Goal: Navigation & Orientation: Find specific page/section

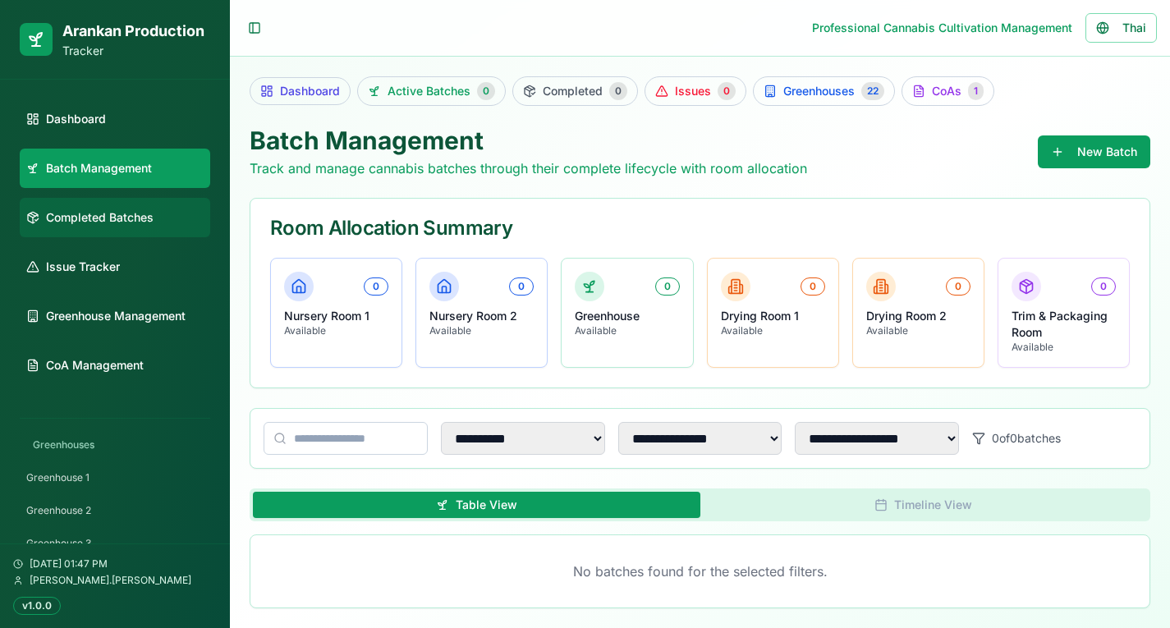
click at [78, 216] on span "Completed Batches" at bounding box center [100, 217] width 108 height 16
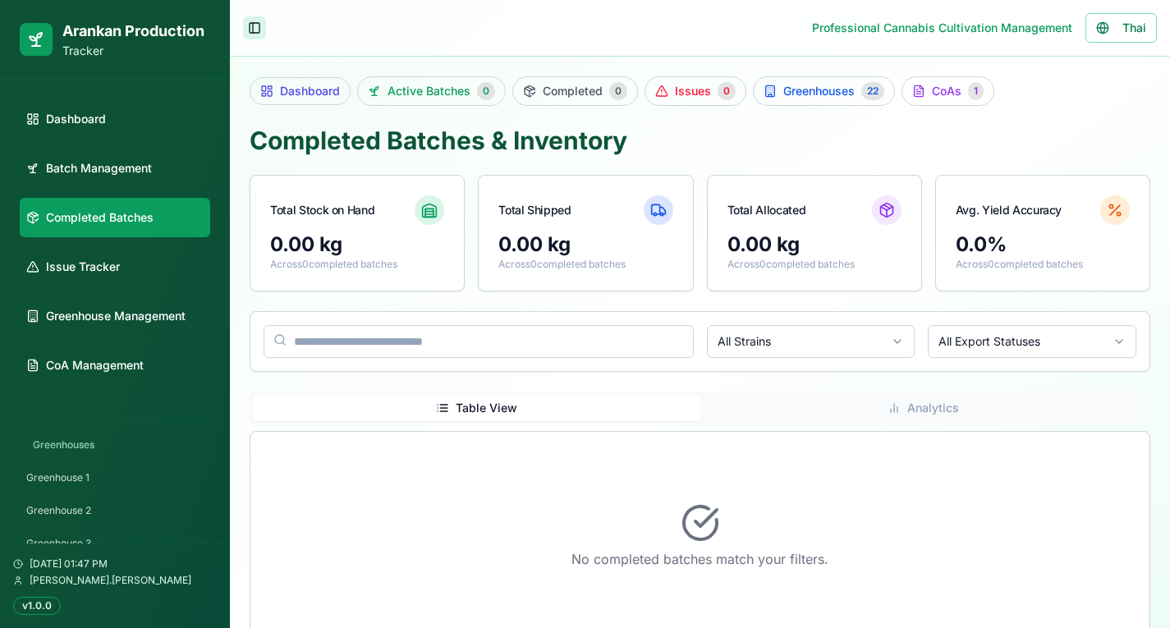
click at [254, 29] on button "Toggle Sidebar" at bounding box center [254, 27] width 23 height 23
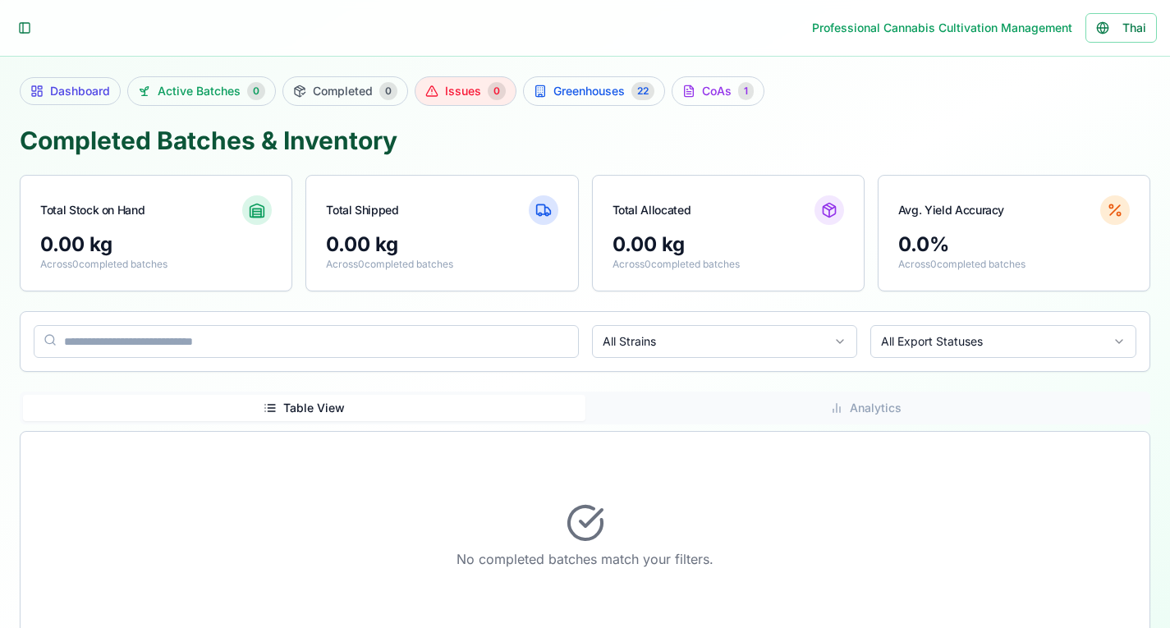
click at [456, 89] on span "Issues" at bounding box center [463, 91] width 36 height 16
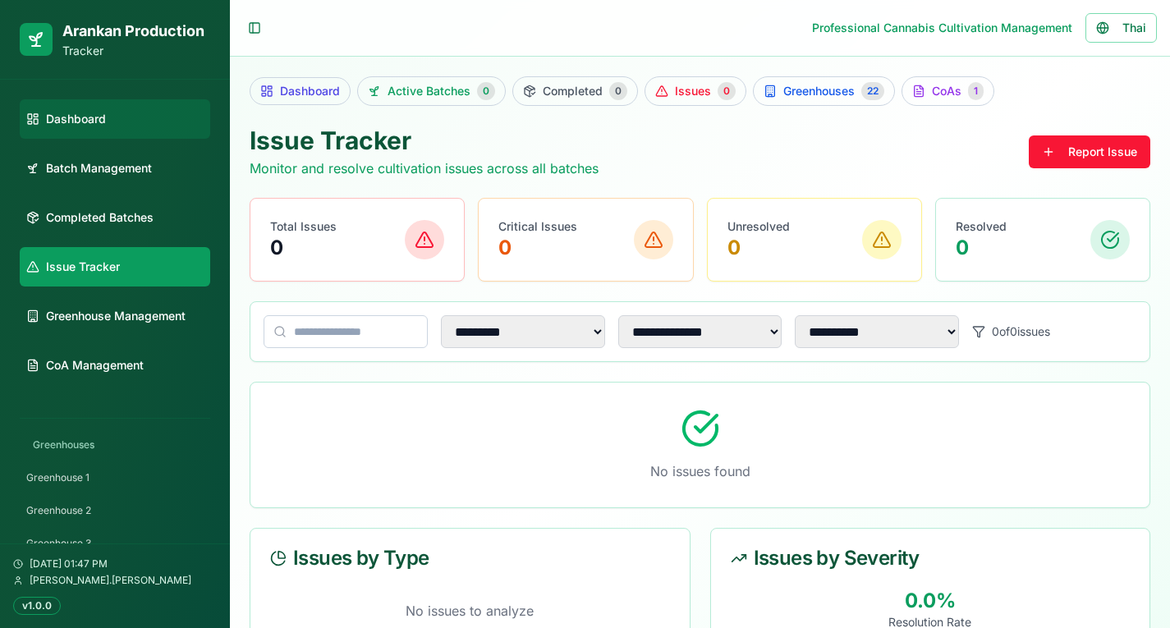
click at [113, 110] on link "Dashboard" at bounding box center [115, 118] width 191 height 39
select select "**"
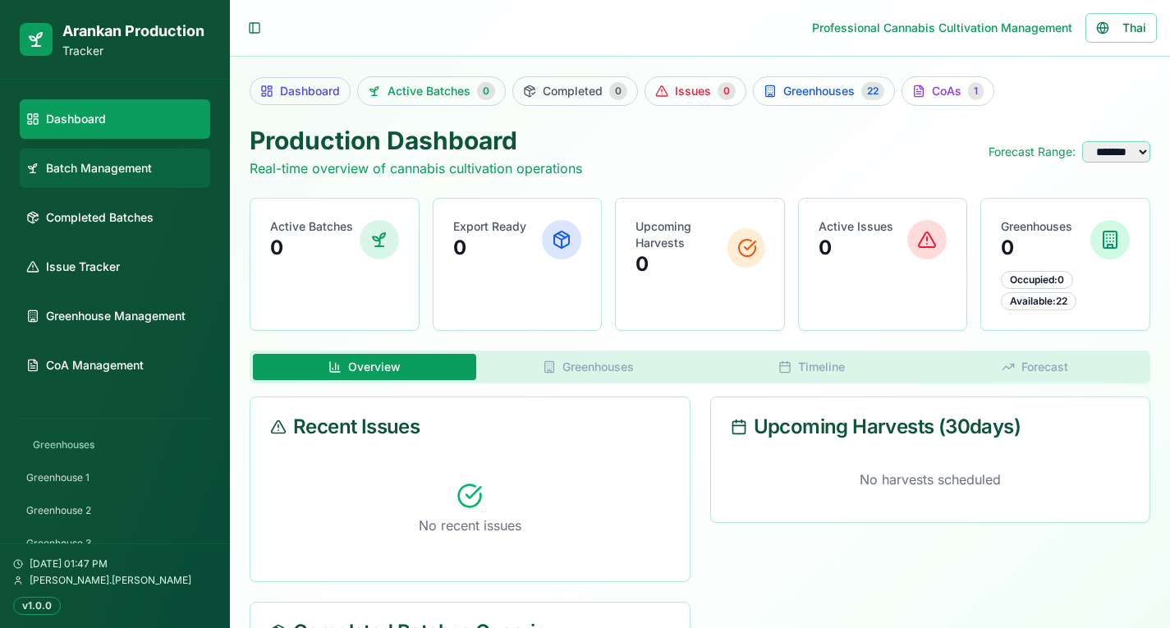
click at [95, 182] on link "Batch Management" at bounding box center [115, 168] width 191 height 39
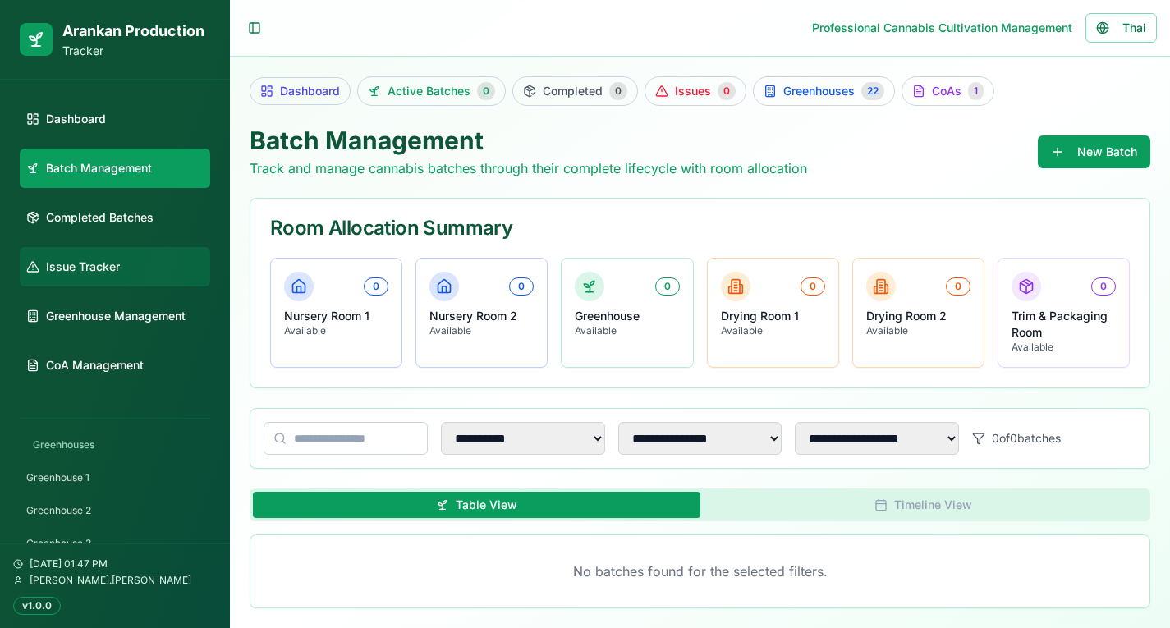
click at [90, 248] on link "Issue Tracker" at bounding box center [115, 266] width 191 height 39
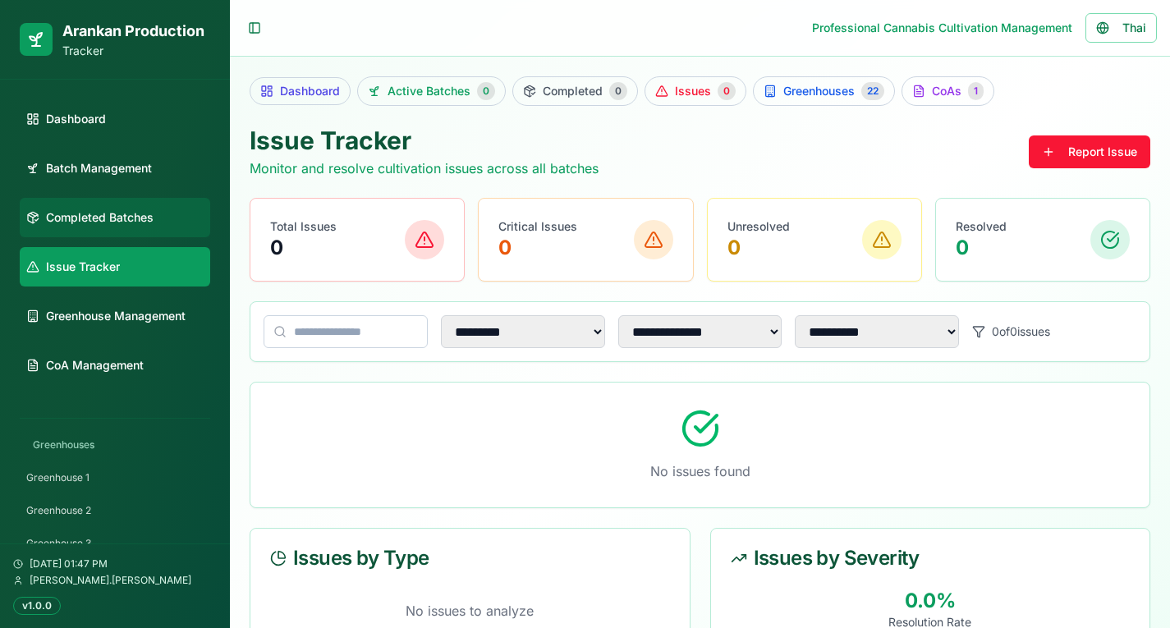
click at [106, 218] on span "Completed Batches" at bounding box center [100, 217] width 108 height 16
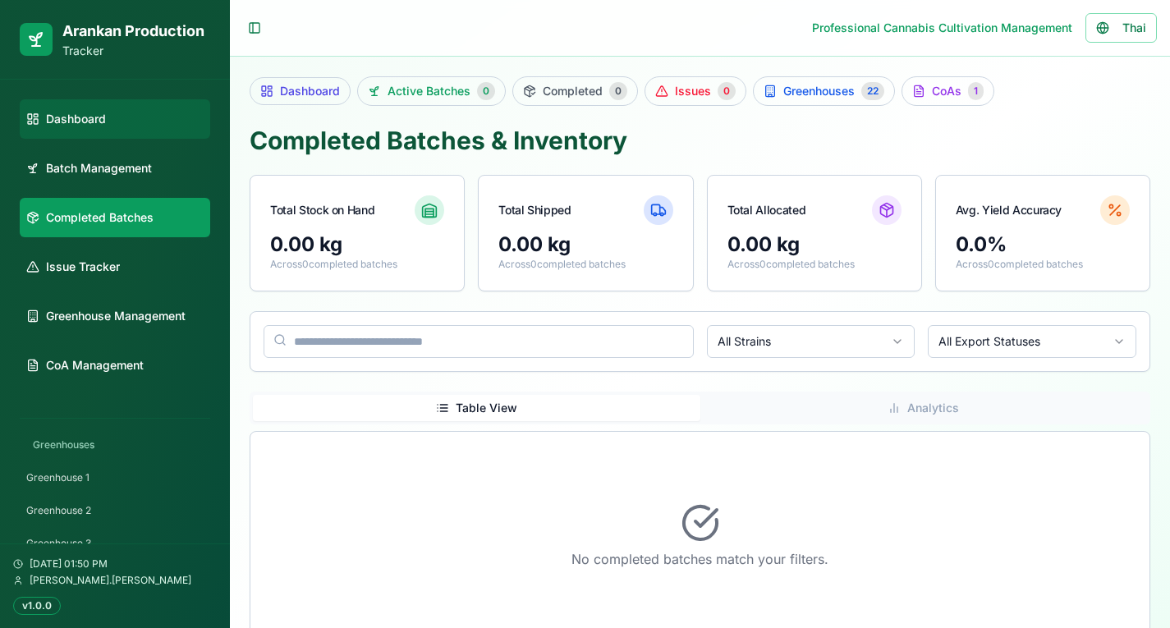
drag, startPoint x: 42, startPoint y: 114, endPoint x: 27, endPoint y: 123, distance: 17.3
click at [27, 123] on icon at bounding box center [32, 119] width 13 height 13
select select "**"
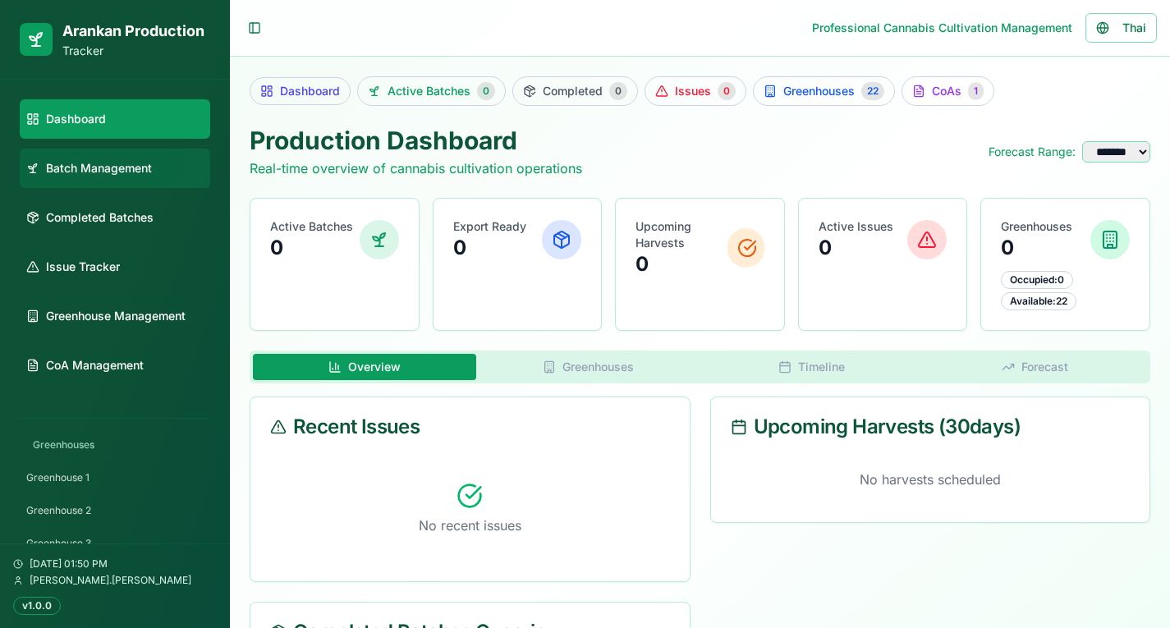
click at [52, 163] on span "Batch Management" at bounding box center [99, 168] width 106 height 16
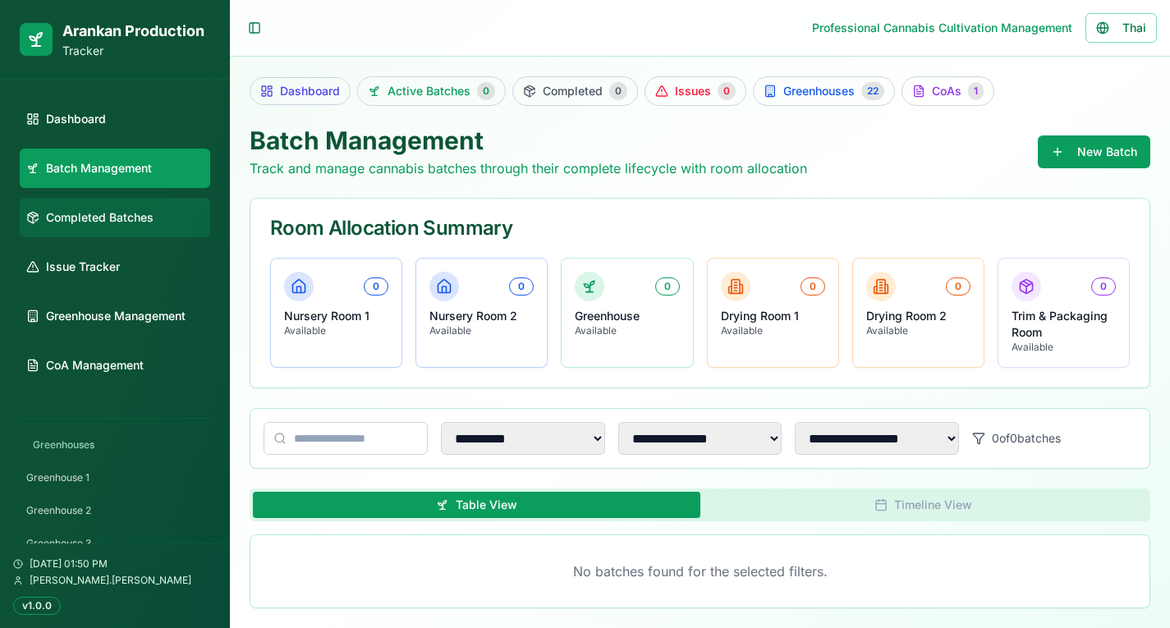
click at [56, 204] on link "Completed Batches" at bounding box center [115, 217] width 191 height 39
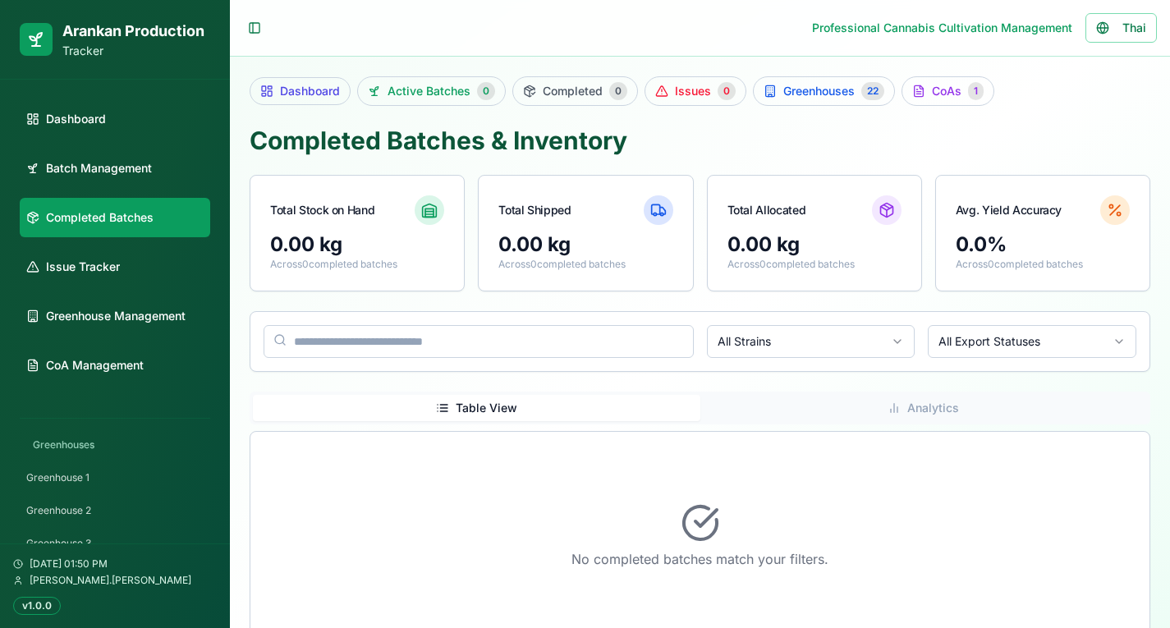
click at [72, 289] on ul "Dashboard Batch Management Completed Batches Issue Tracker Greenhouse Managemen…" at bounding box center [115, 242] width 191 height 286
click at [80, 269] on span "Issue Tracker" at bounding box center [83, 267] width 74 height 16
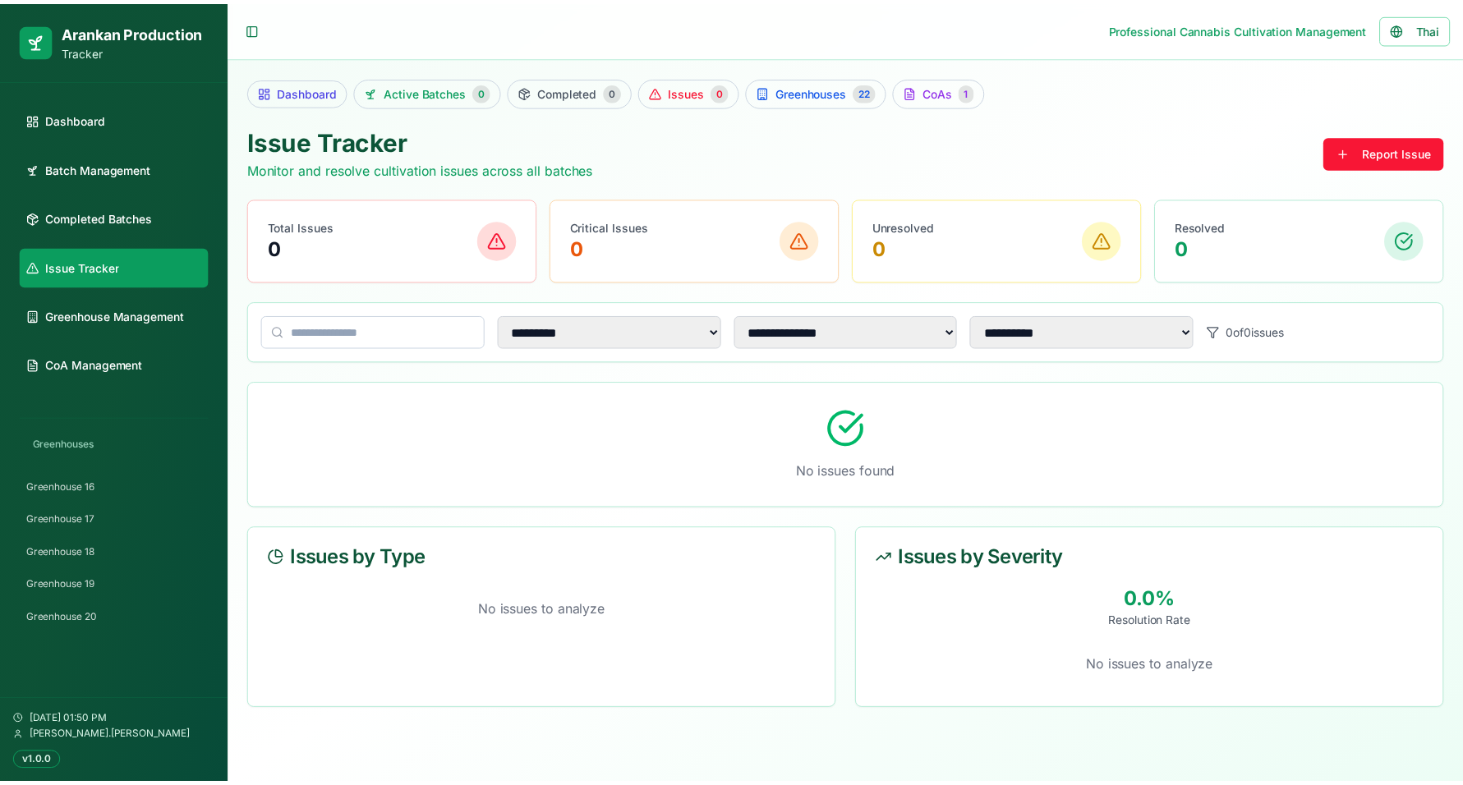
scroll to position [549, 0]
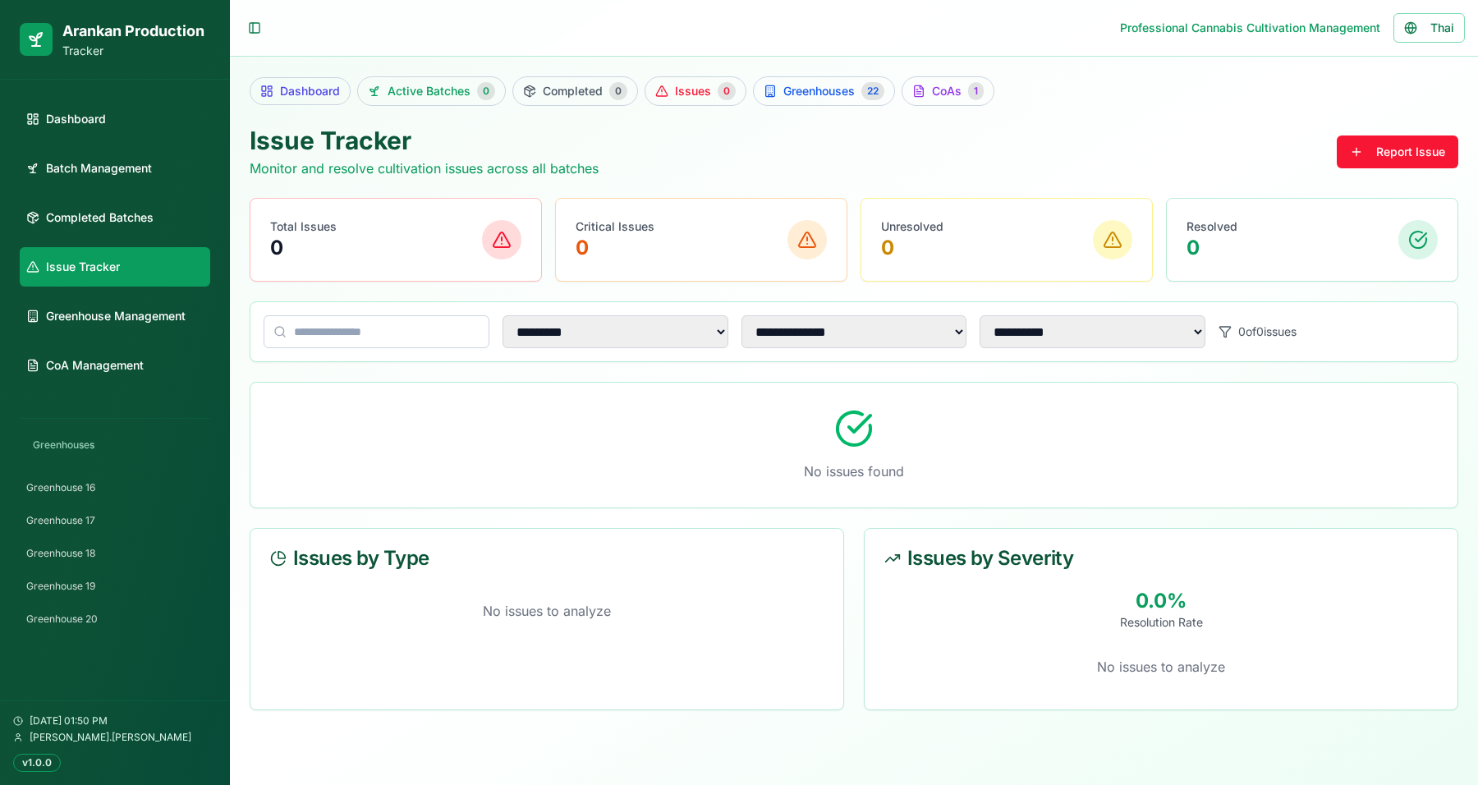
drag, startPoint x: 1143, startPoint y: 10, endPoint x: 476, endPoint y: 443, distance: 795.4
click at [476, 443] on div "No issues found" at bounding box center [853, 445] width 1207 height 125
click at [169, 121] on link "Dashboard" at bounding box center [115, 118] width 191 height 39
select select "**"
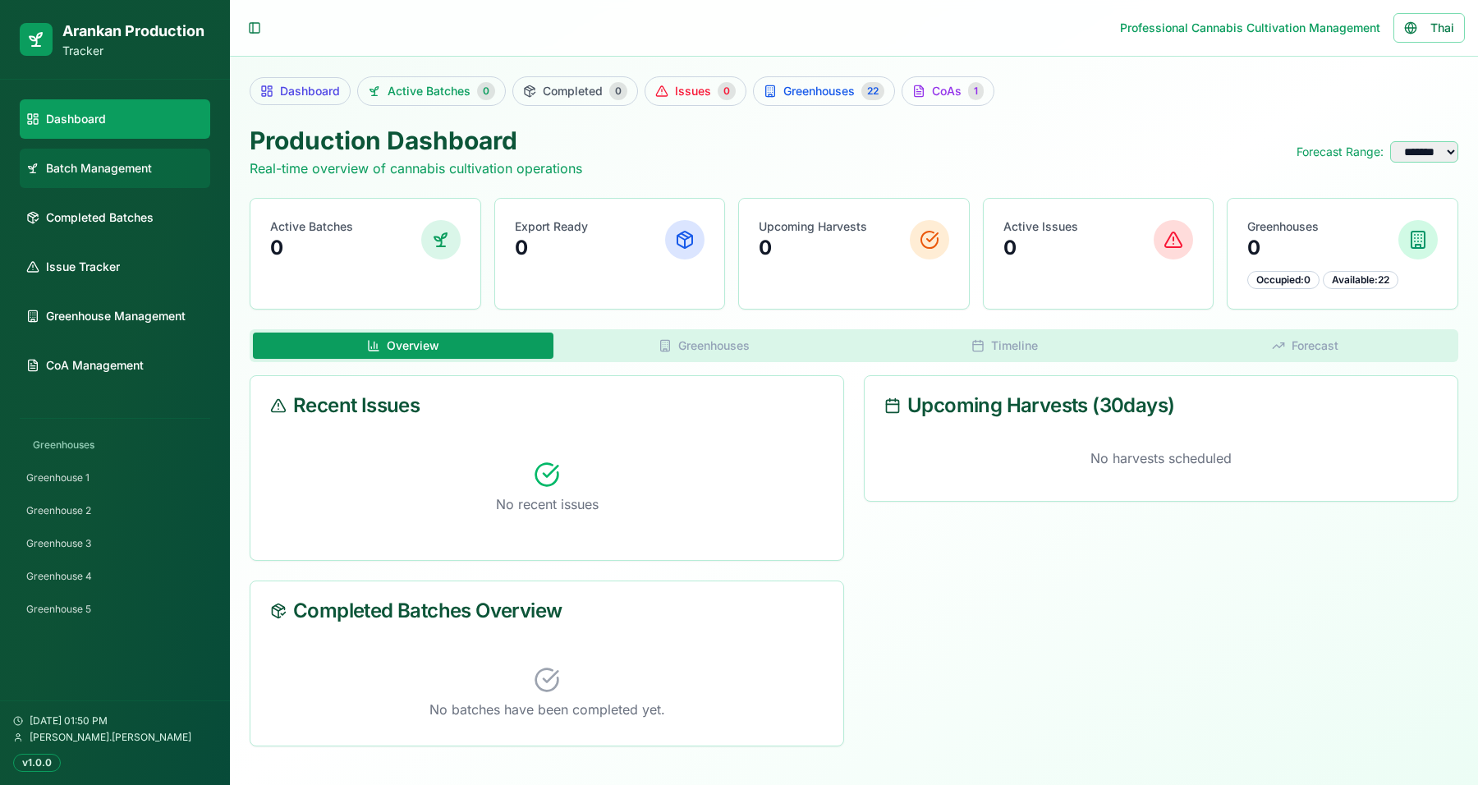
click at [141, 173] on span "Batch Management" at bounding box center [99, 168] width 106 height 16
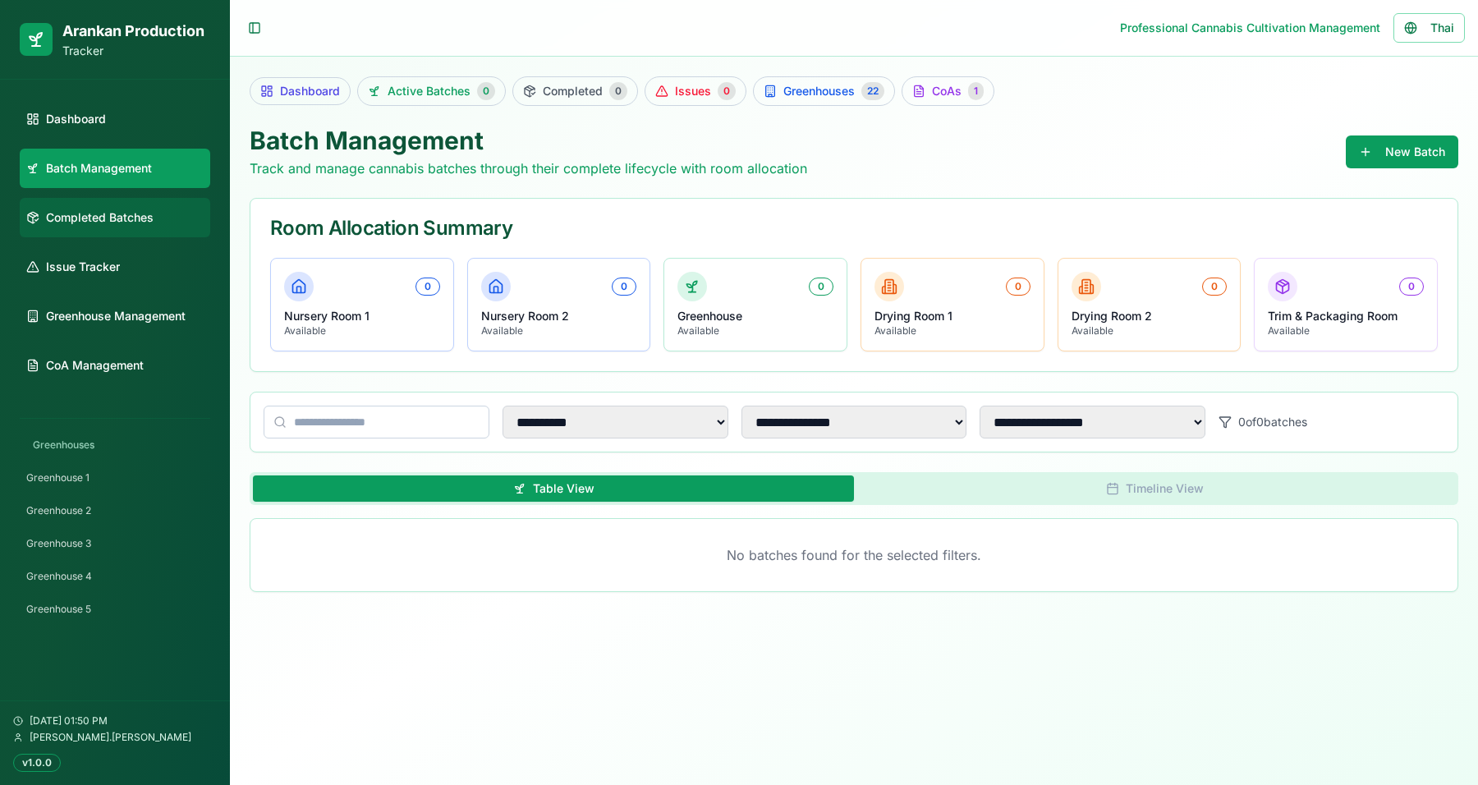
click at [136, 212] on span "Completed Batches" at bounding box center [100, 217] width 108 height 16
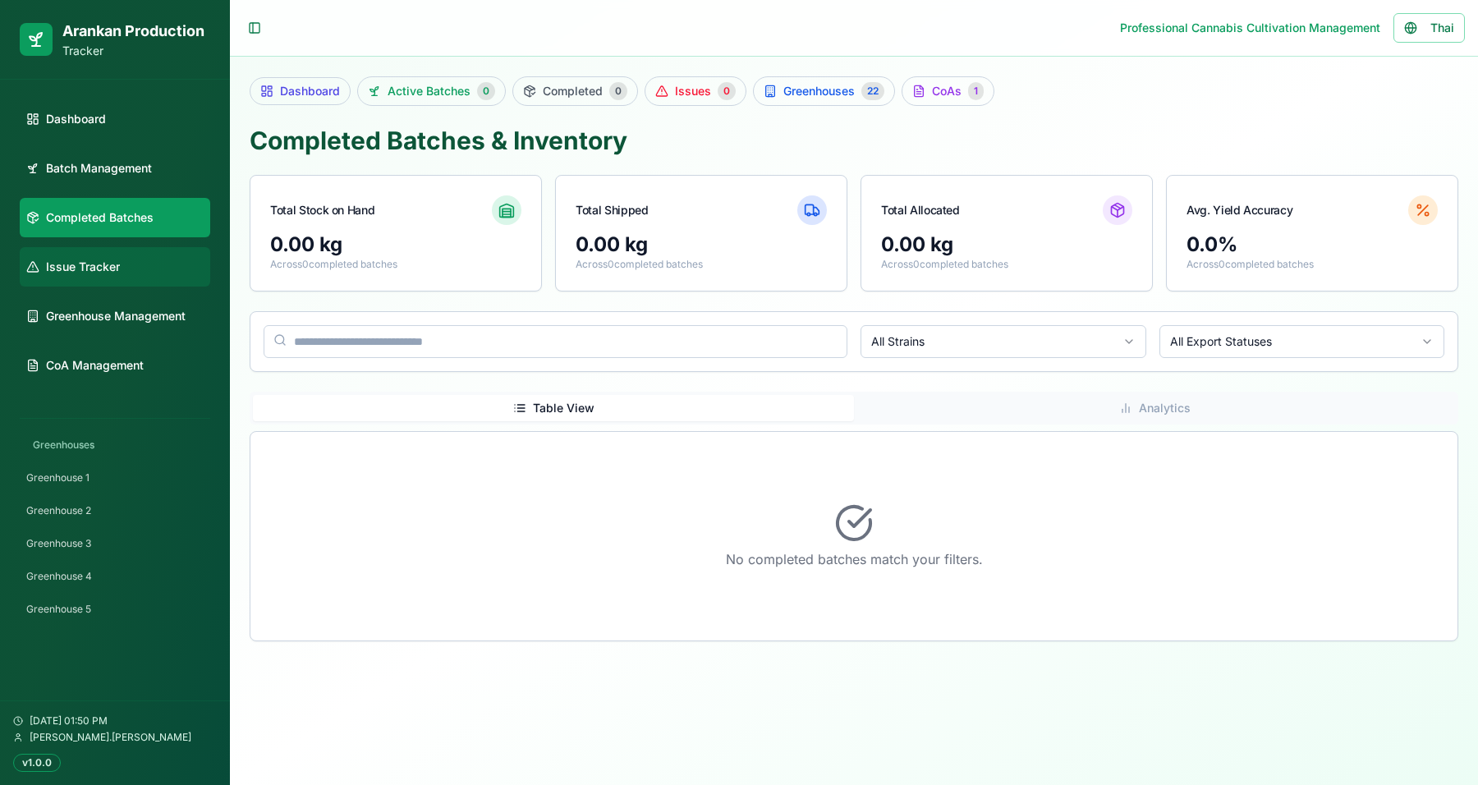
click at [129, 273] on link "Issue Tracker" at bounding box center [115, 266] width 191 height 39
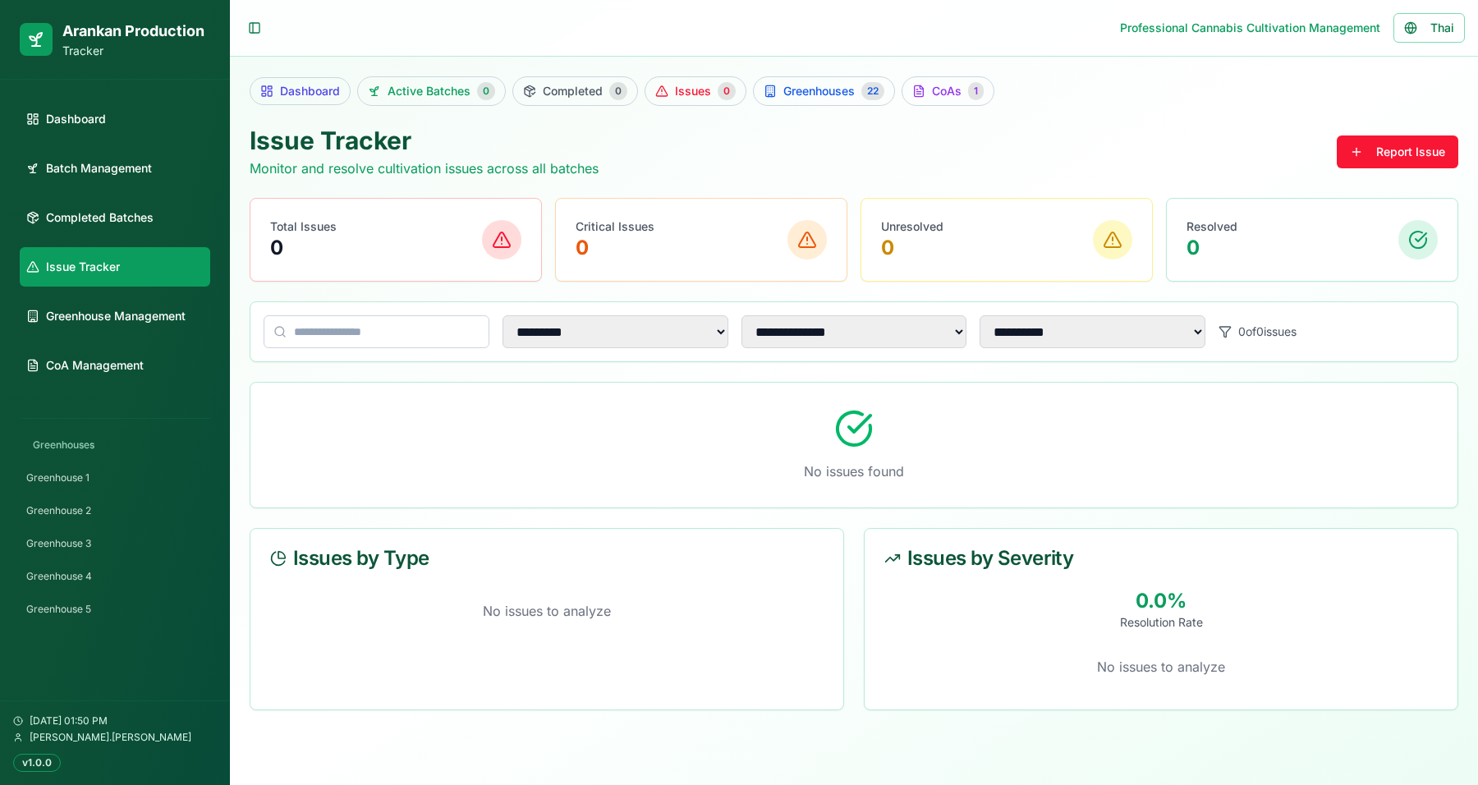
click at [126, 295] on ul "Dashboard Batch Management Completed Batches Issue Tracker Greenhouse Managemen…" at bounding box center [115, 242] width 191 height 286
click at [123, 304] on link "Greenhouse Management" at bounding box center [115, 315] width 191 height 39
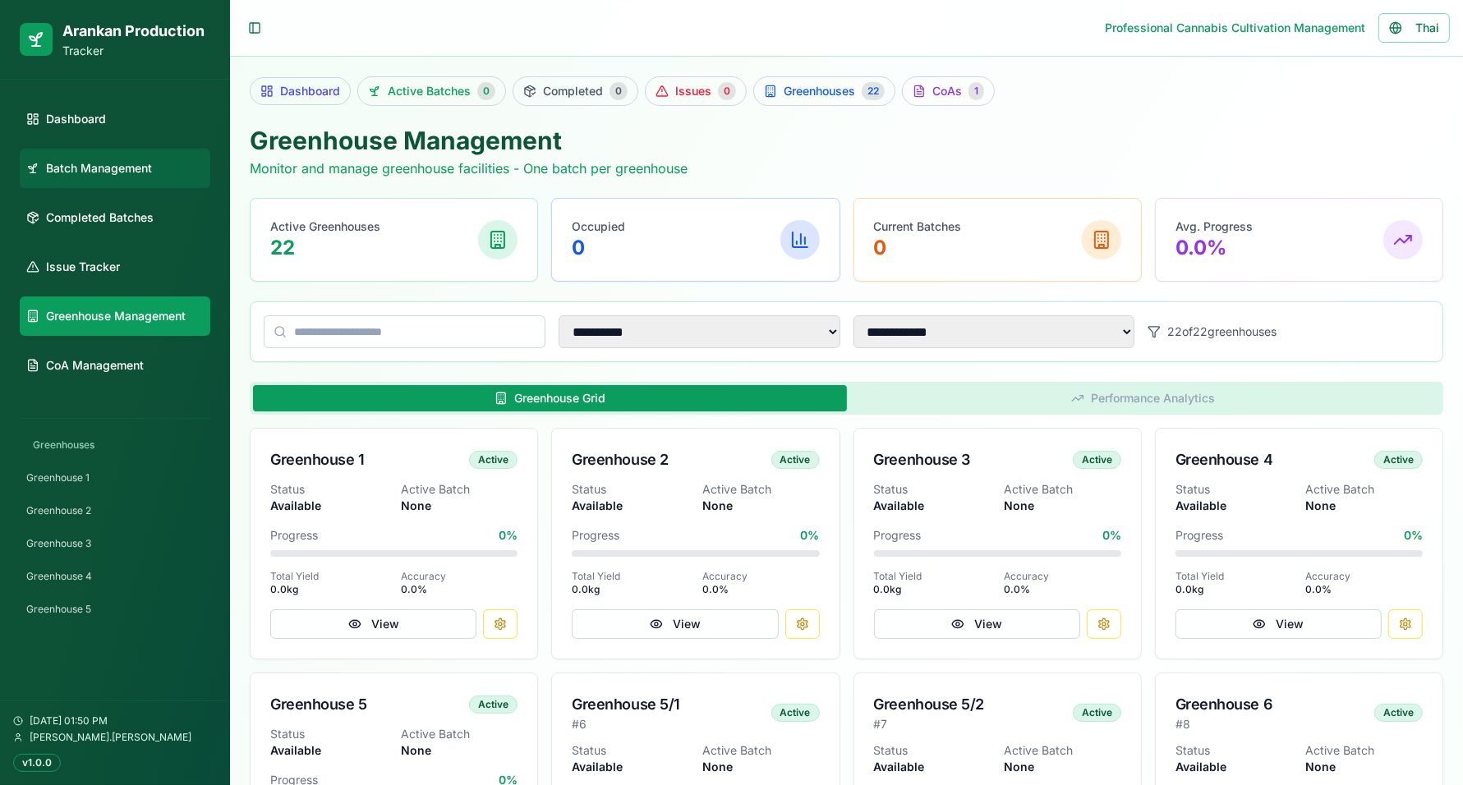
click at [158, 168] on link "Batch Management" at bounding box center [115, 168] width 191 height 39
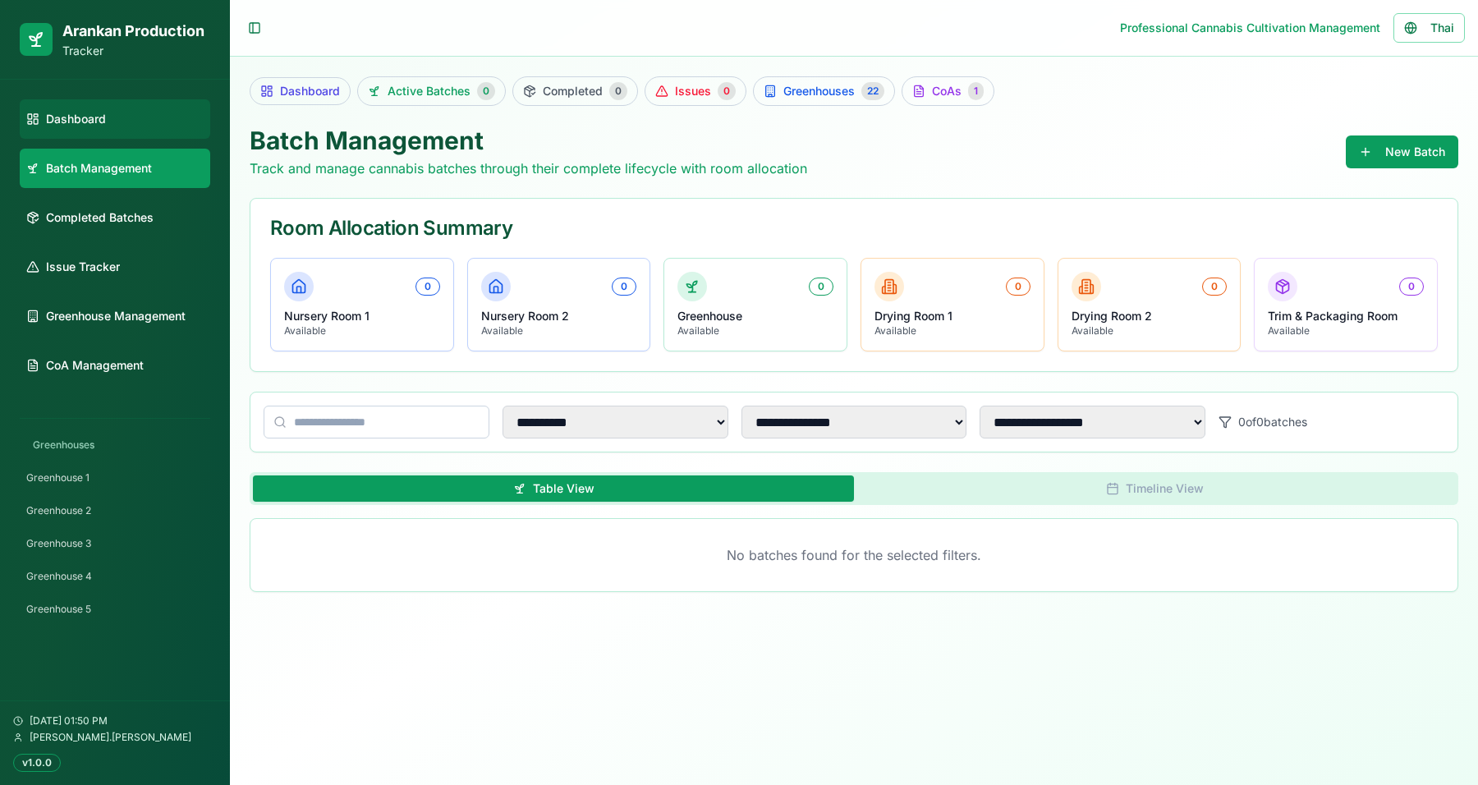
click at [175, 126] on link "Dashboard" at bounding box center [115, 118] width 191 height 39
select select "**"
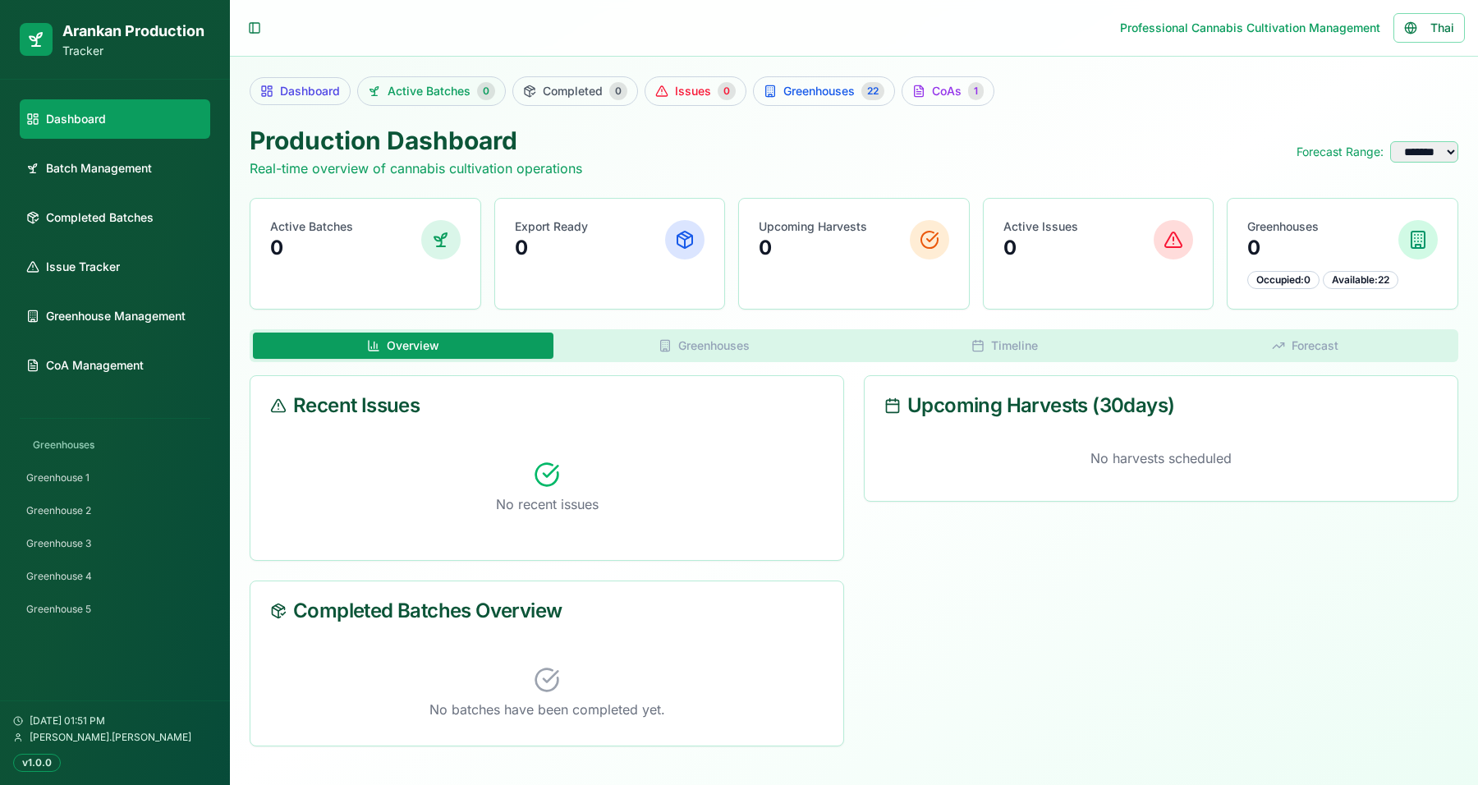
click at [384, 90] on link "Active Batches 0" at bounding box center [431, 91] width 149 height 30
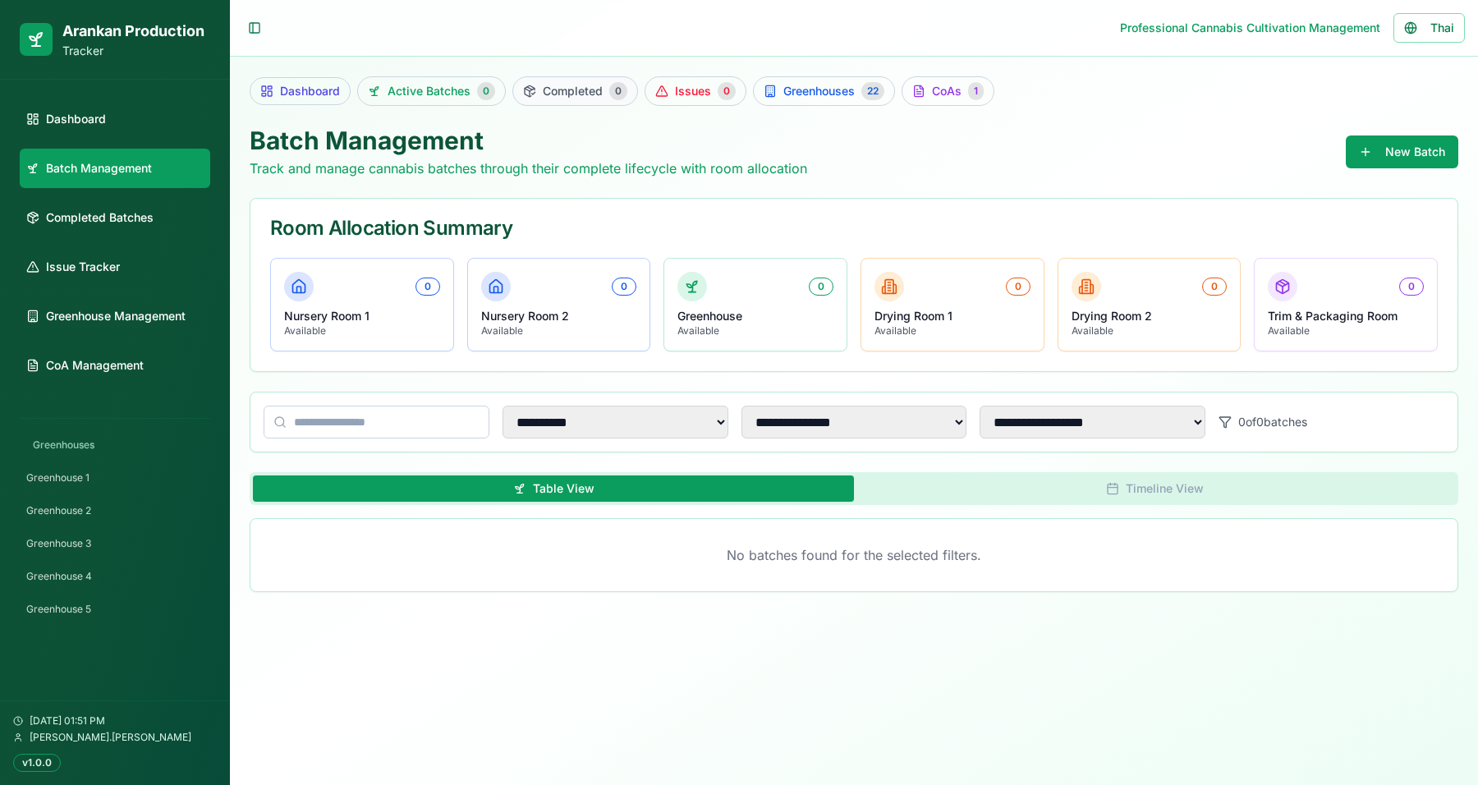
click at [559, 85] on span "Completed" at bounding box center [573, 91] width 60 height 16
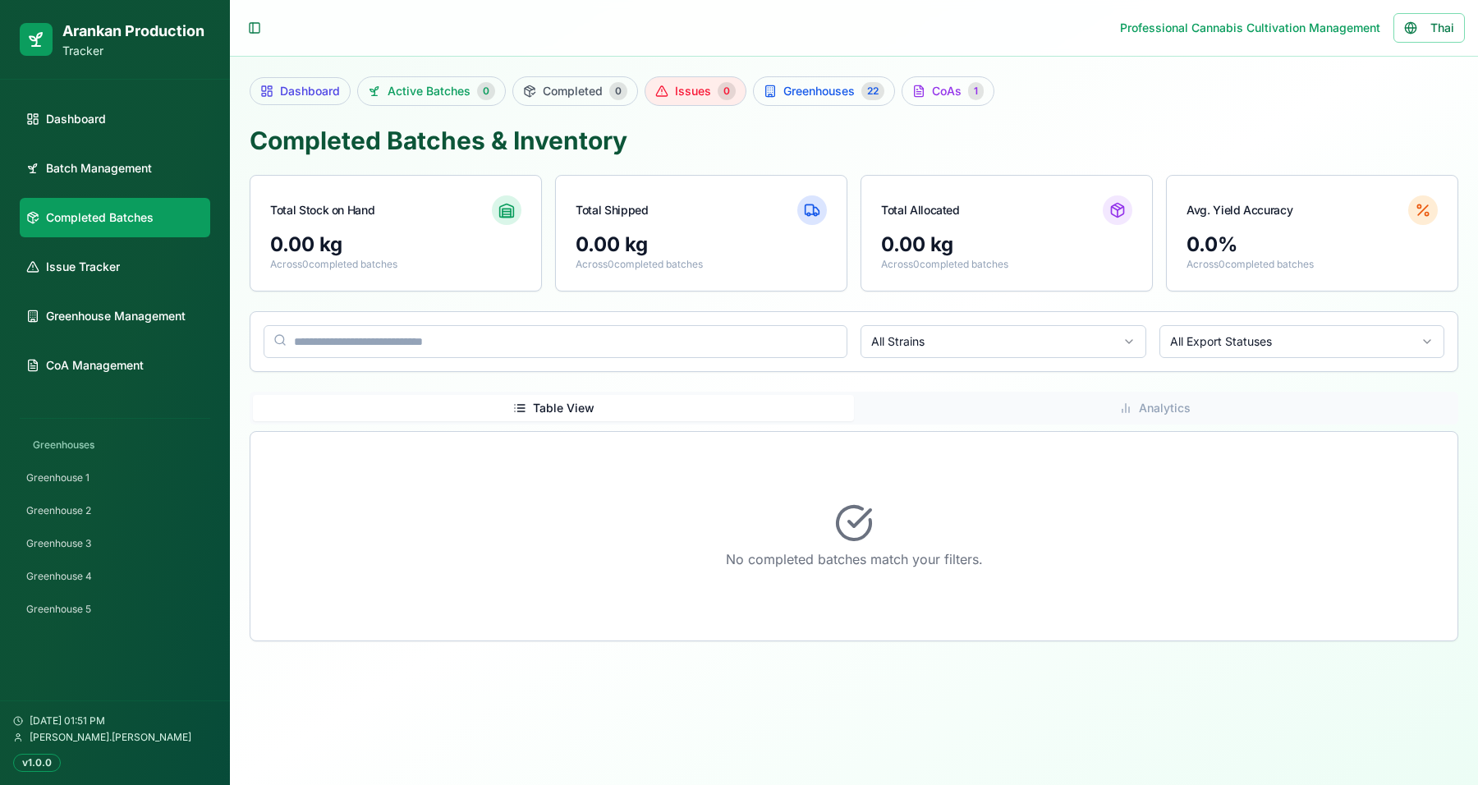
click at [678, 86] on span "Issues" at bounding box center [693, 91] width 36 height 16
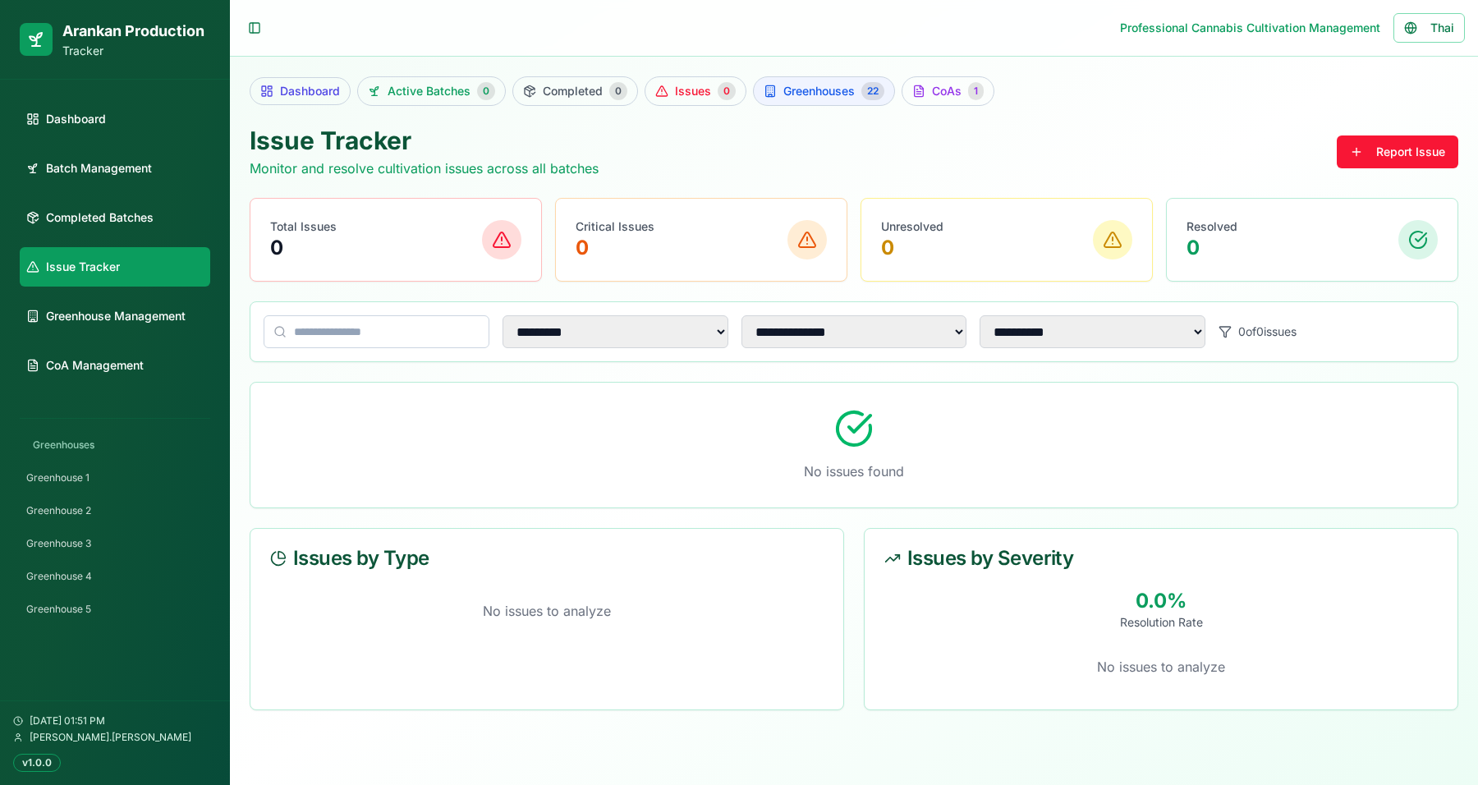
click at [768, 85] on icon at bounding box center [770, 91] width 13 height 13
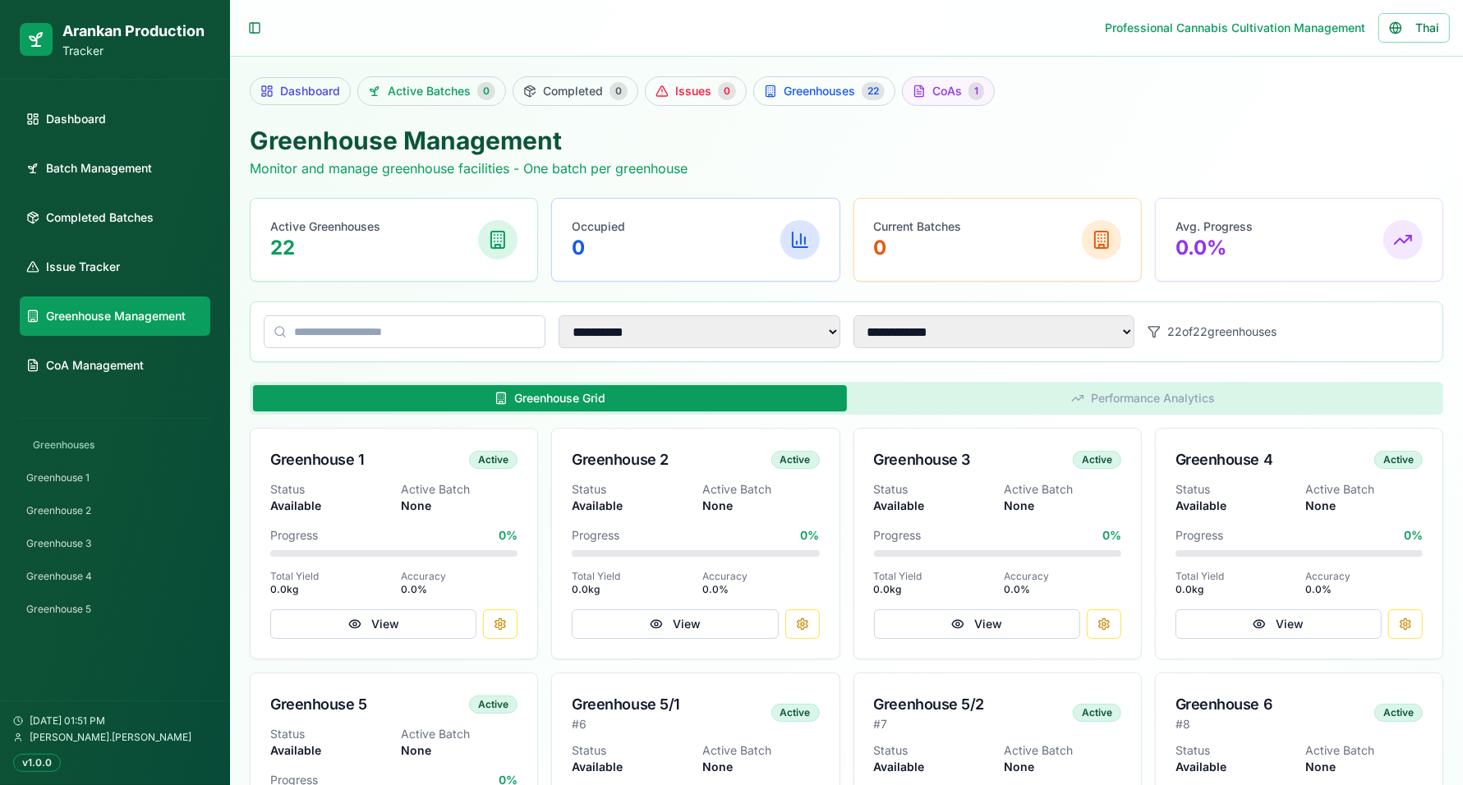
click at [950, 93] on span "CoAs" at bounding box center [947, 91] width 30 height 16
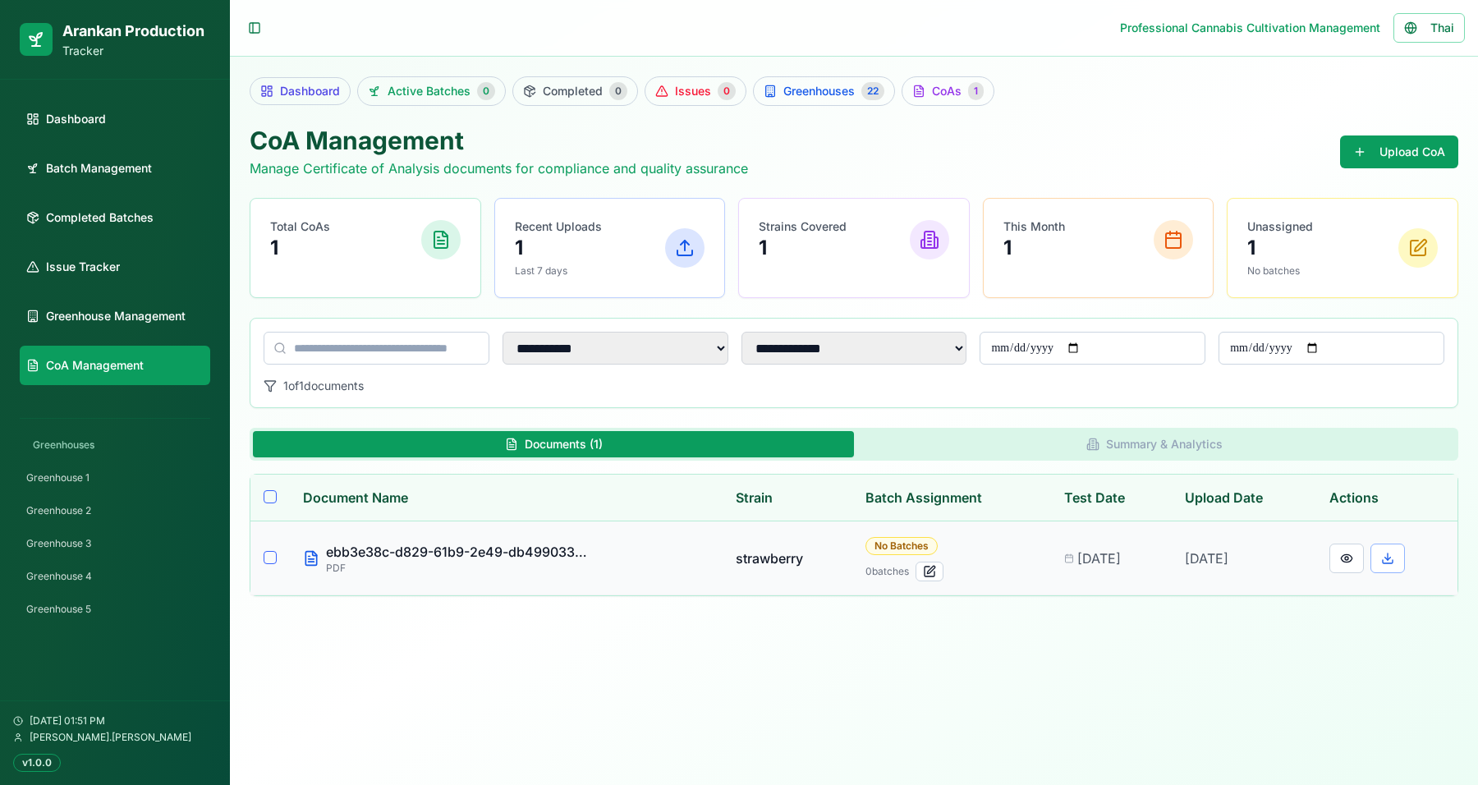
click at [269, 558] on button "Select document ebb3e38c-d829-61b9-2e49-db4990336032-0" at bounding box center [270, 557] width 13 height 13
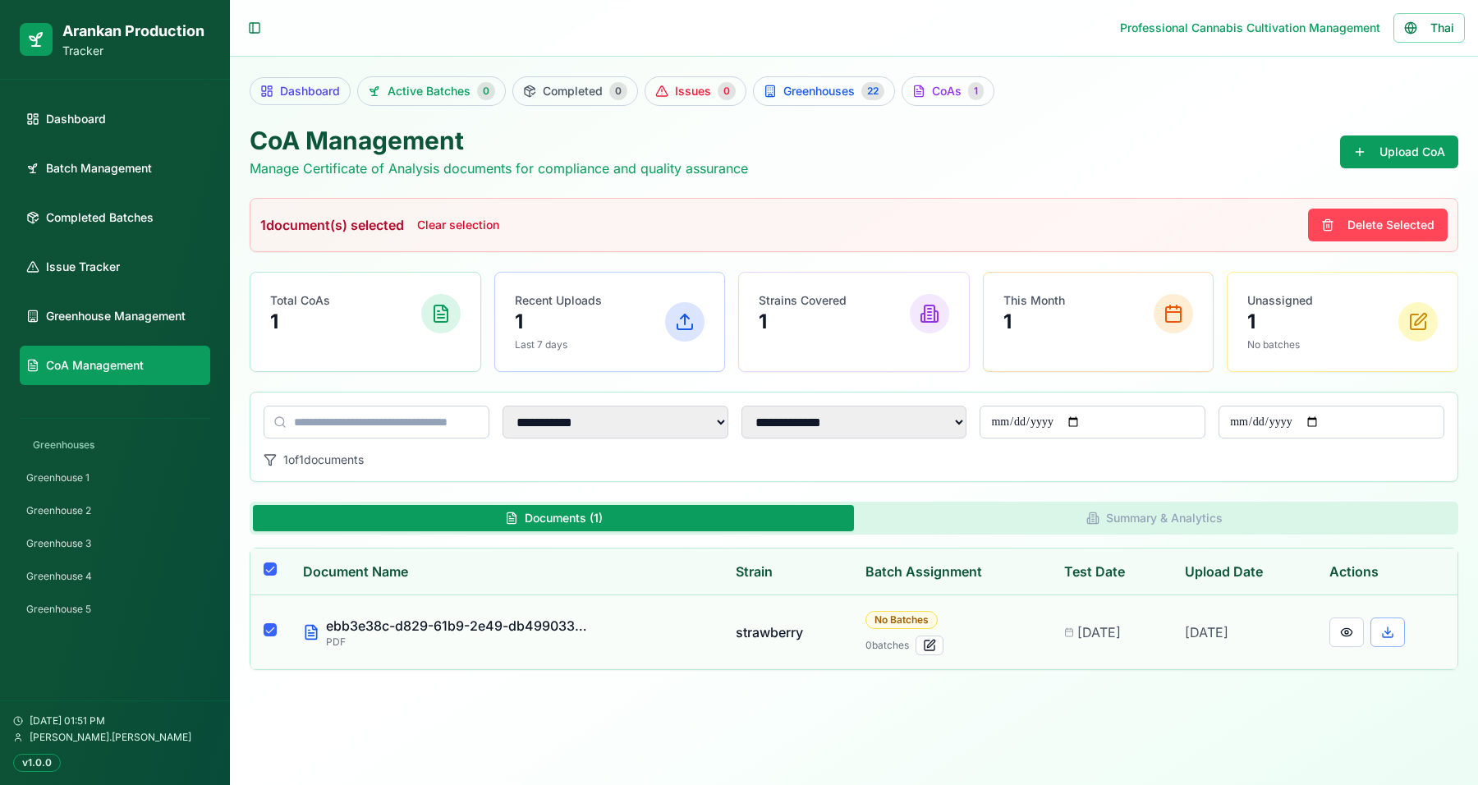
click at [1182, 218] on button "Delete Selected" at bounding box center [1378, 225] width 140 height 33
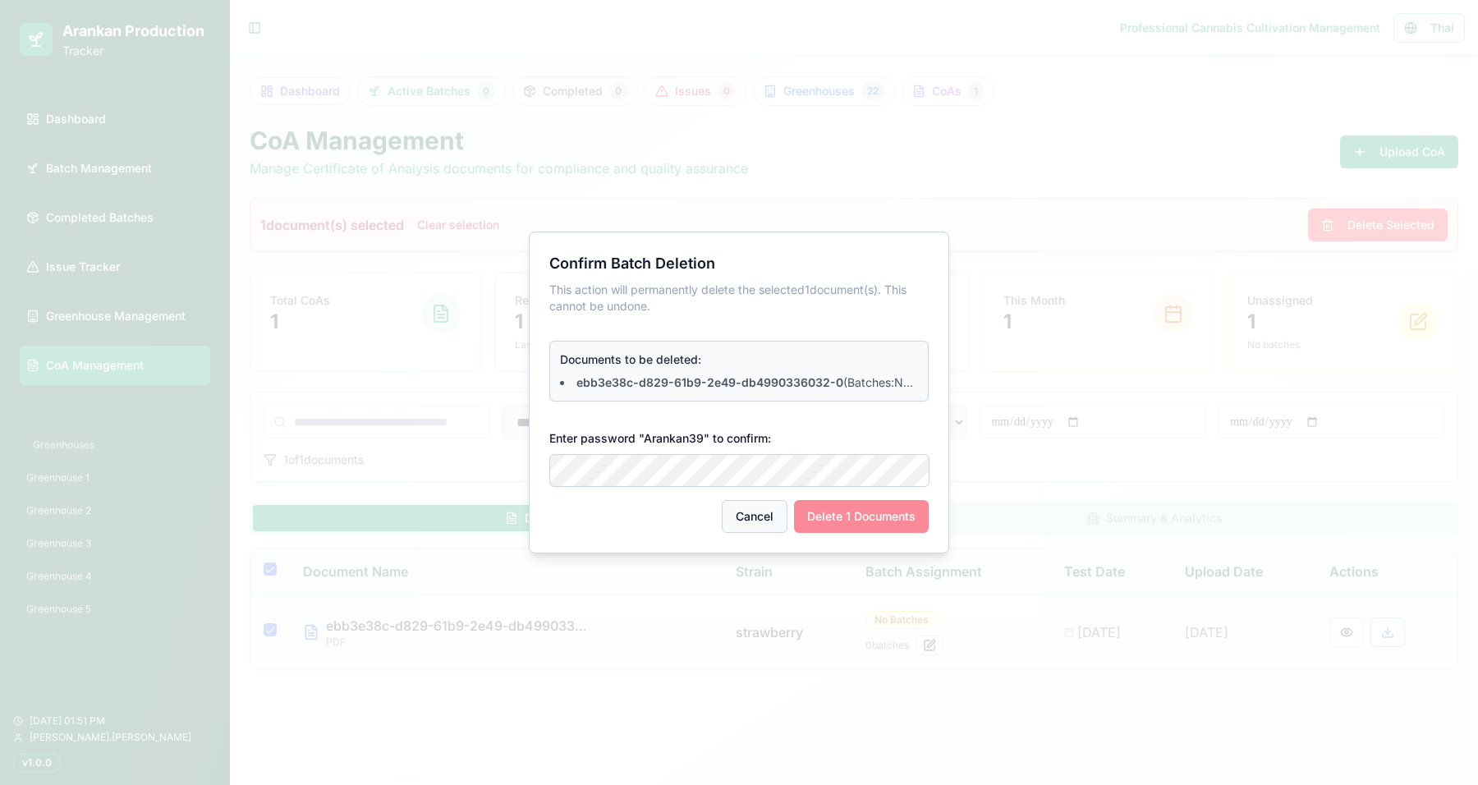
click at [756, 509] on button "Cancel" at bounding box center [755, 516] width 66 height 33
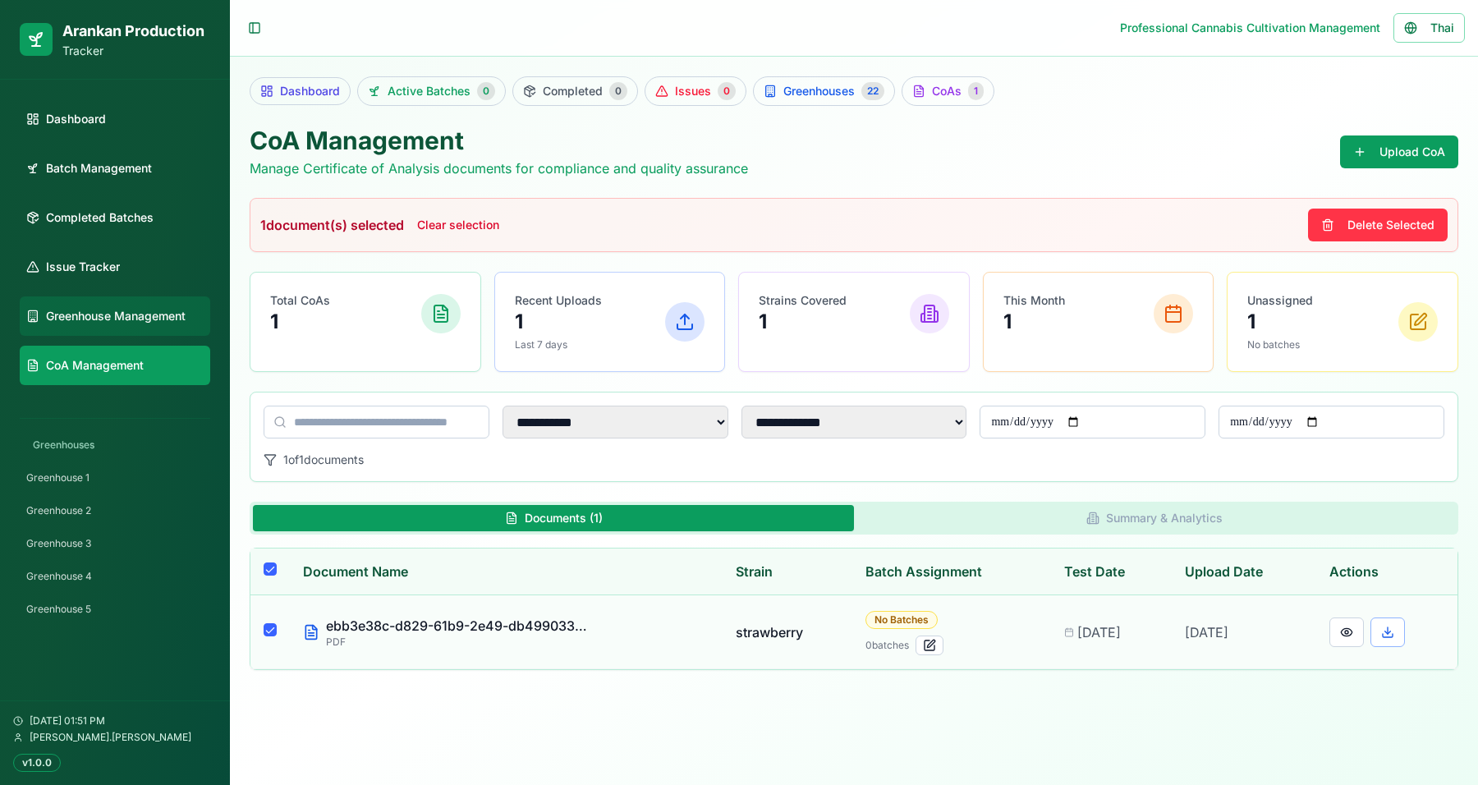
click at [184, 328] on link "Greenhouse Management" at bounding box center [115, 315] width 191 height 39
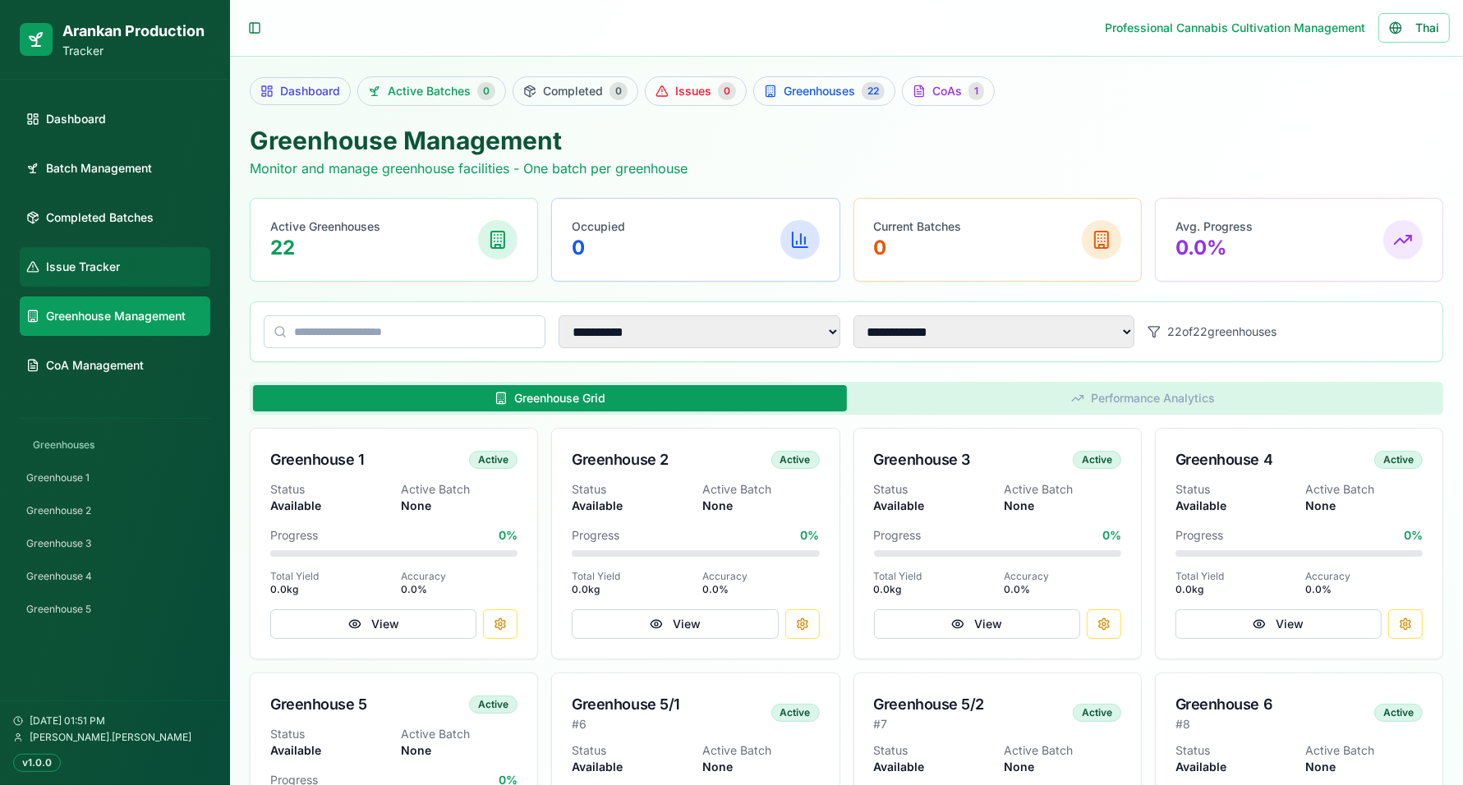
click at [164, 269] on link "Issue Tracker" at bounding box center [115, 266] width 191 height 39
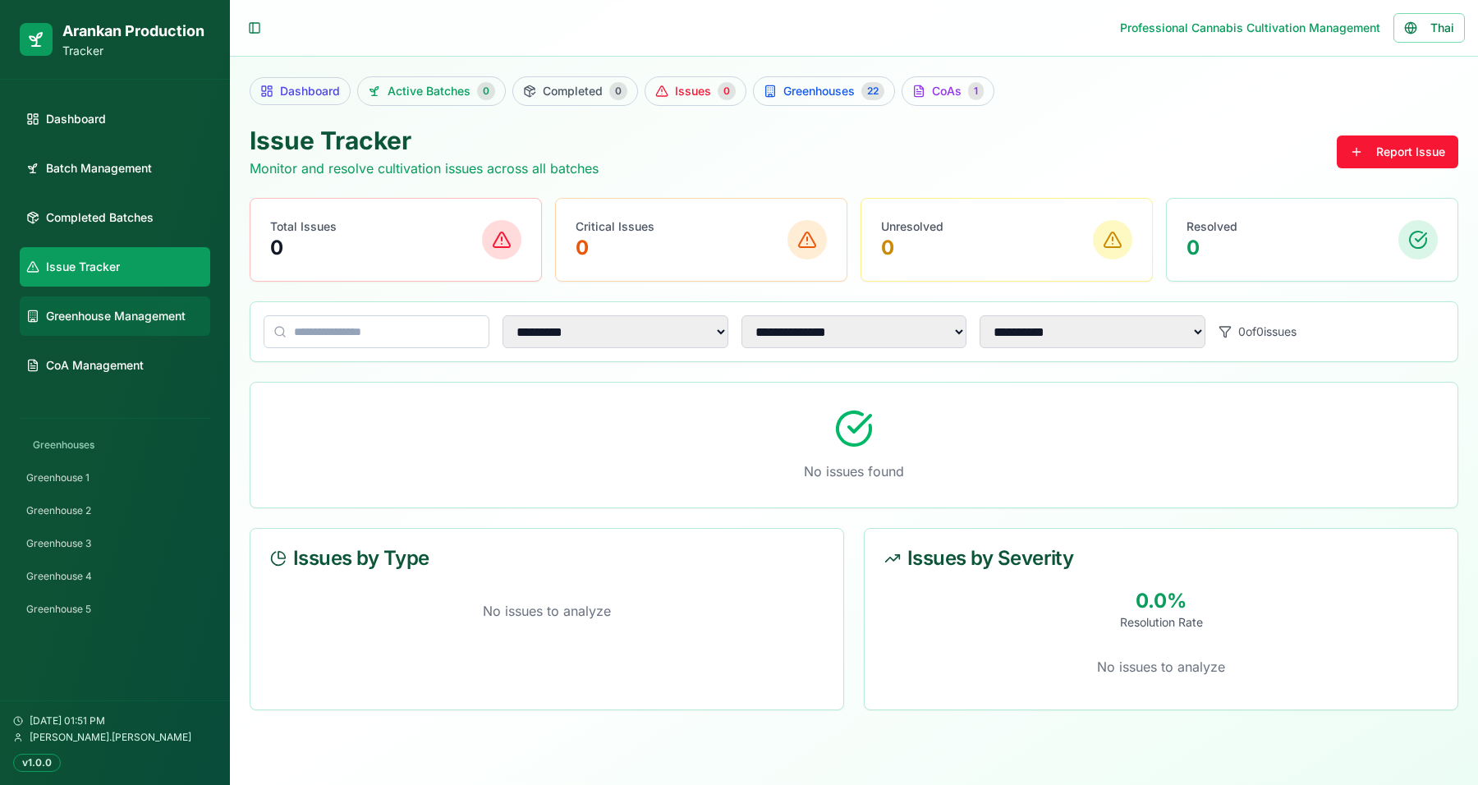
click at [143, 316] on span "Greenhouse Management" at bounding box center [116, 316] width 140 height 16
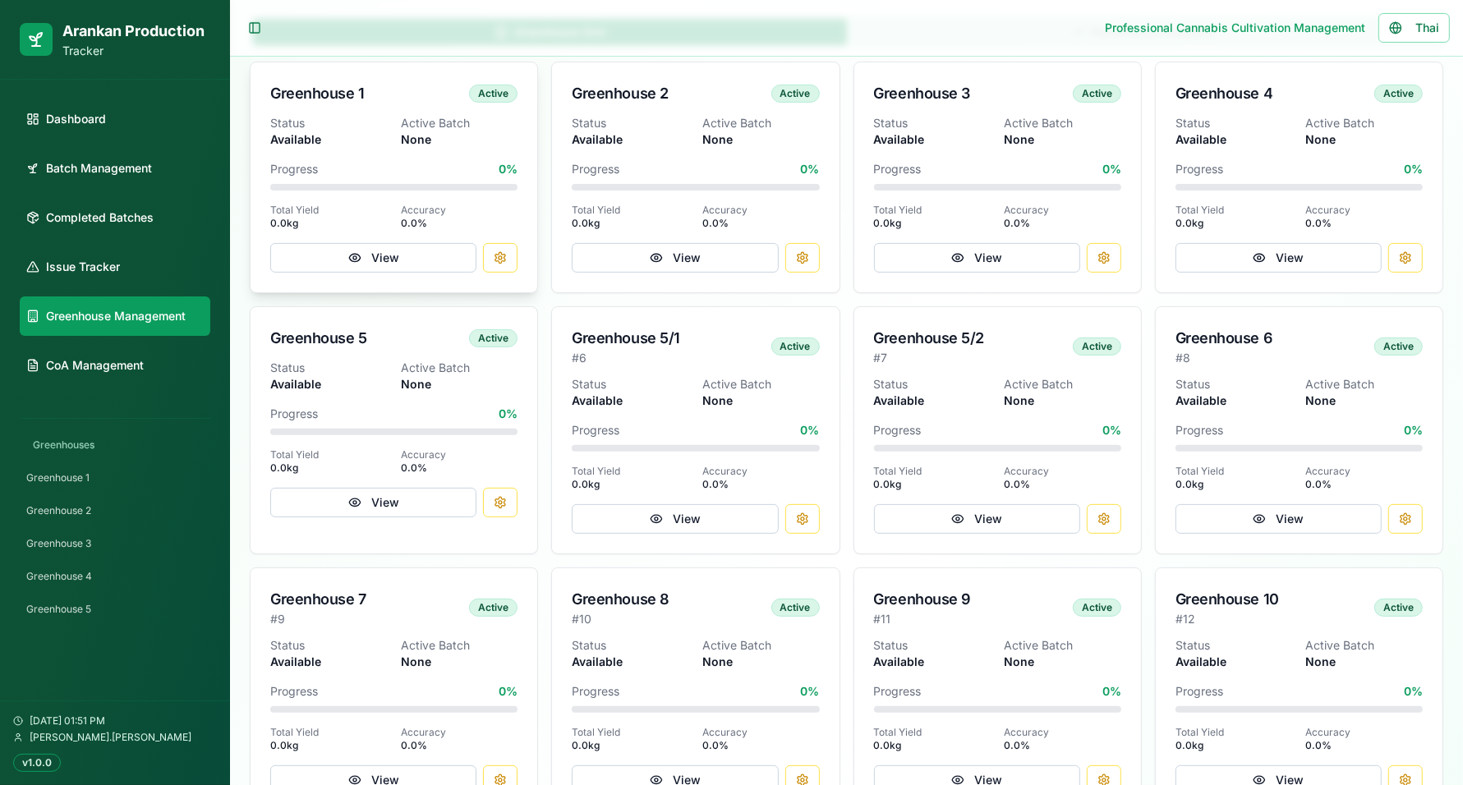
scroll to position [363, 0]
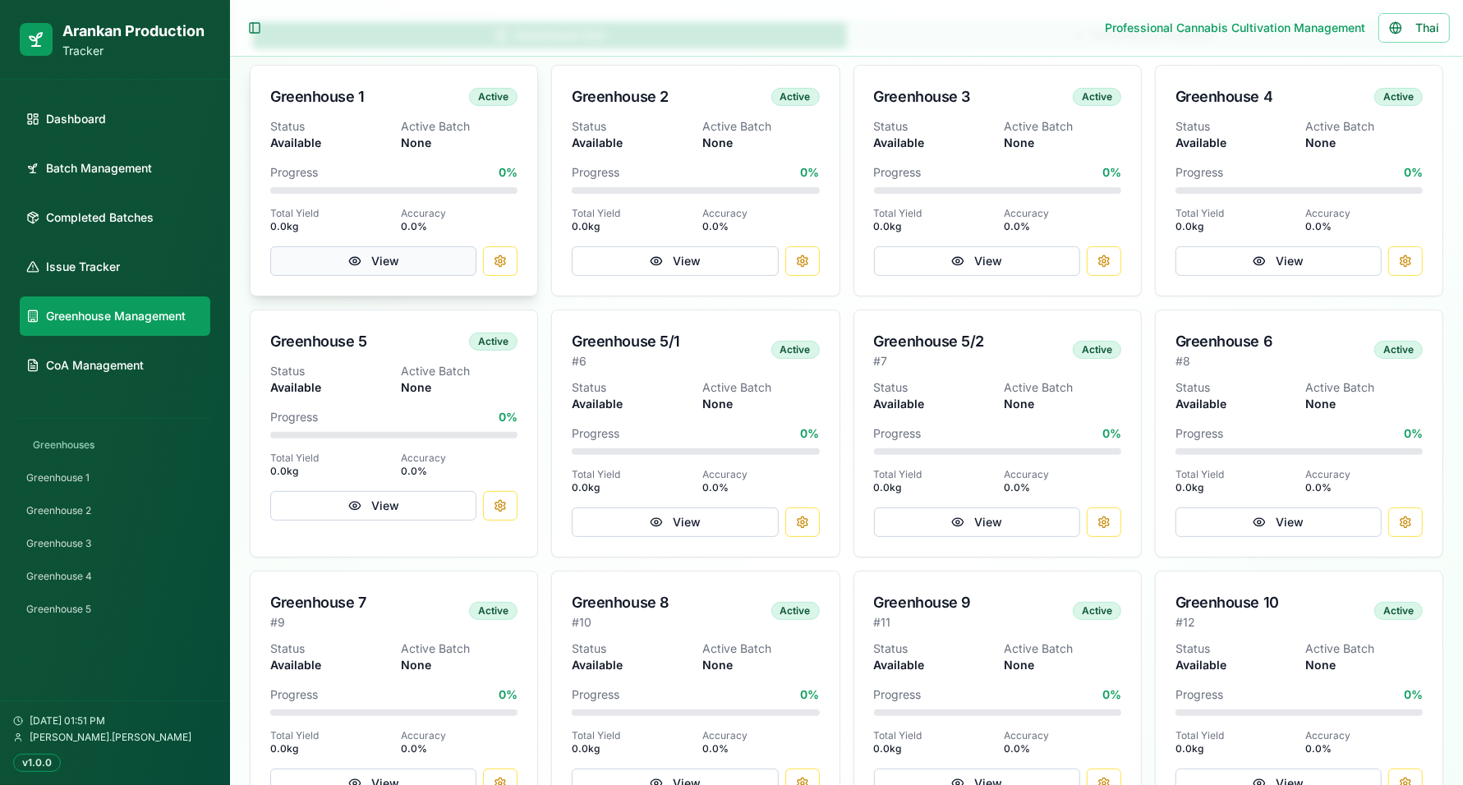
click at [420, 263] on button "View" at bounding box center [373, 261] width 206 height 30
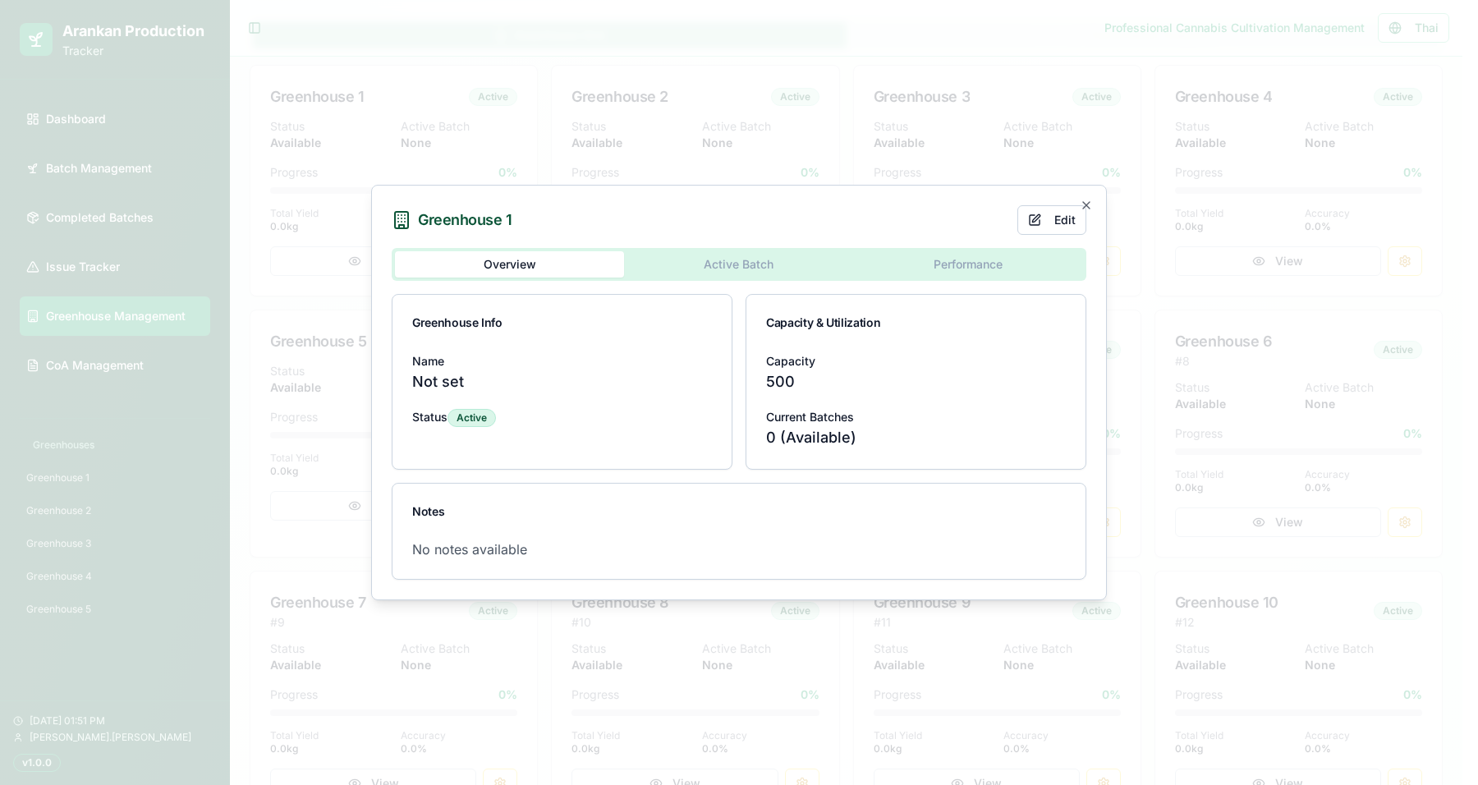
click at [740, 258] on body "**********" at bounding box center [731, 639] width 1463 height 2005
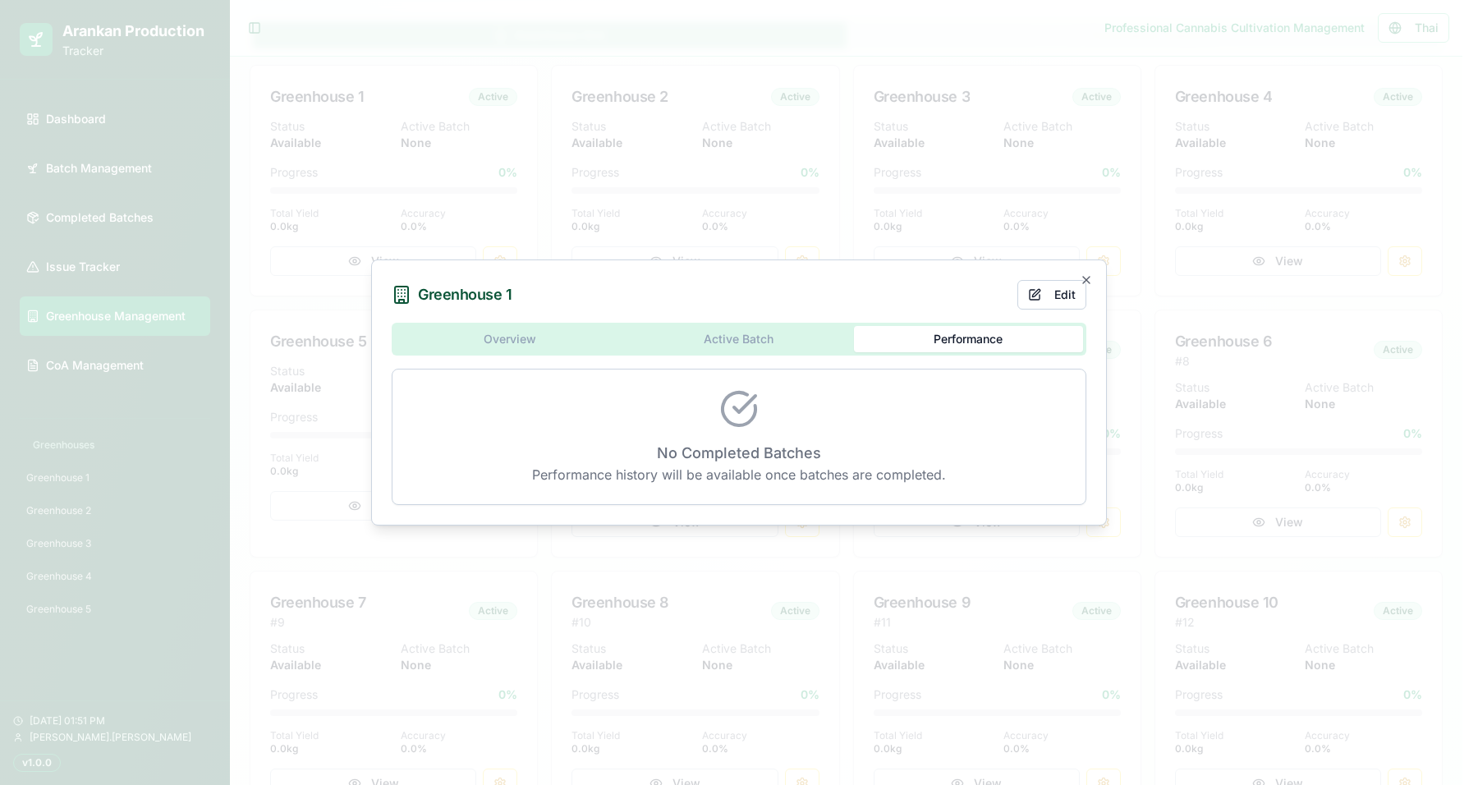
click at [896, 335] on button "Performance" at bounding box center [968, 339] width 229 height 26
click at [1059, 296] on button "Edit" at bounding box center [1052, 295] width 69 height 30
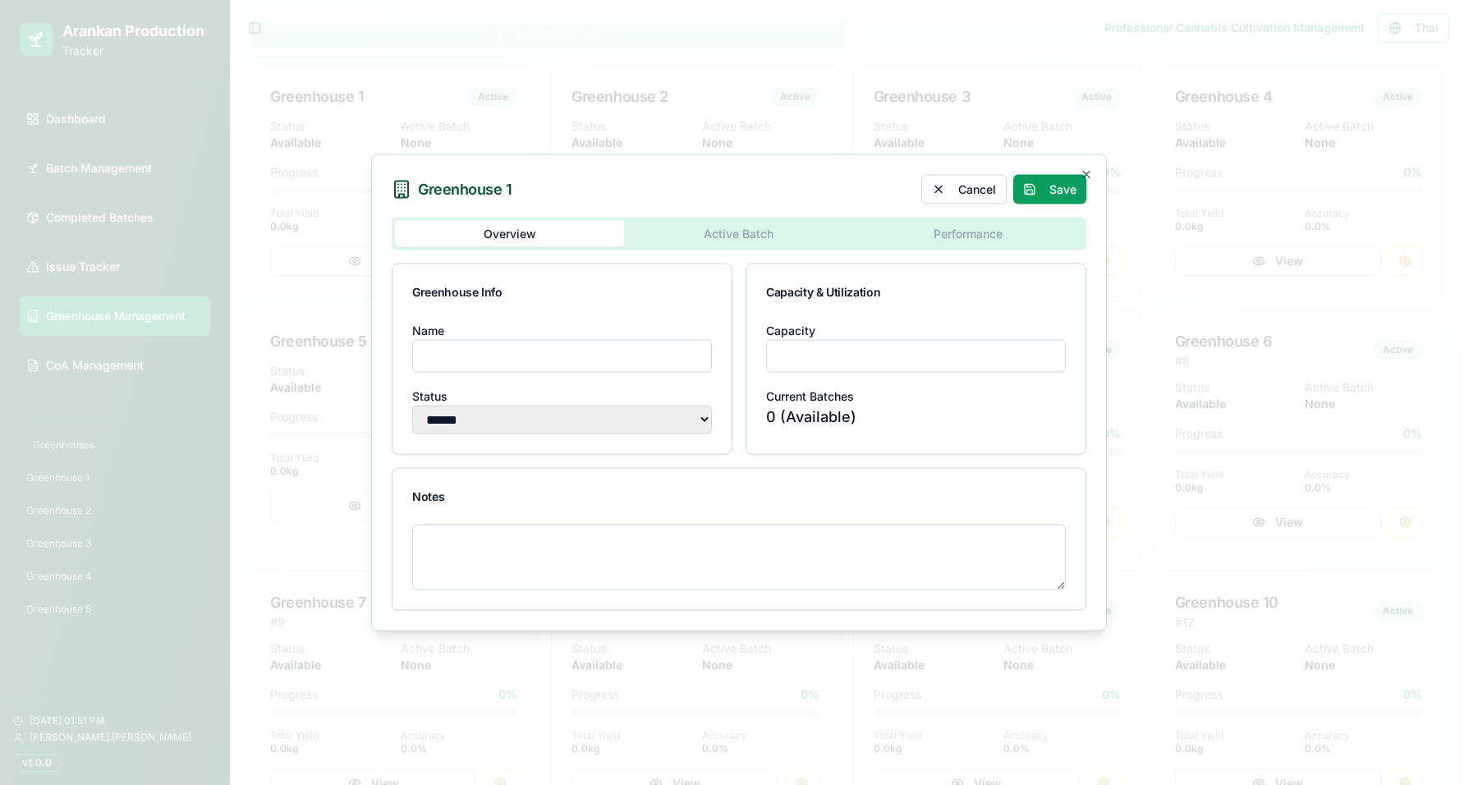
click at [565, 338] on div "**********" at bounding box center [739, 414] width 695 height 393
click at [595, 360] on input "Name" at bounding box center [562, 356] width 300 height 33
click at [981, 183] on button "Cancel" at bounding box center [963, 190] width 85 height 30
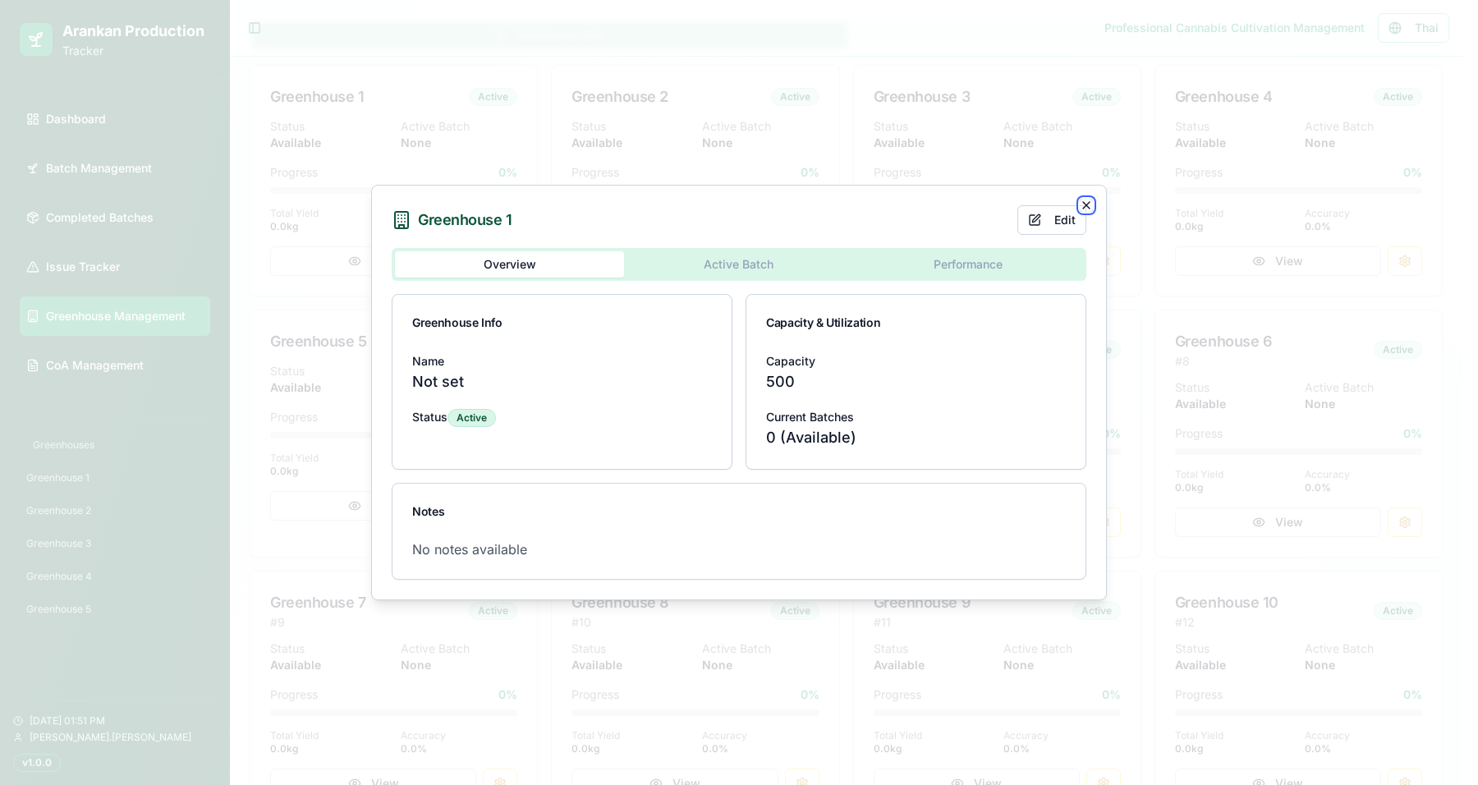
click at [1089, 200] on icon "button" at bounding box center [1086, 205] width 13 height 13
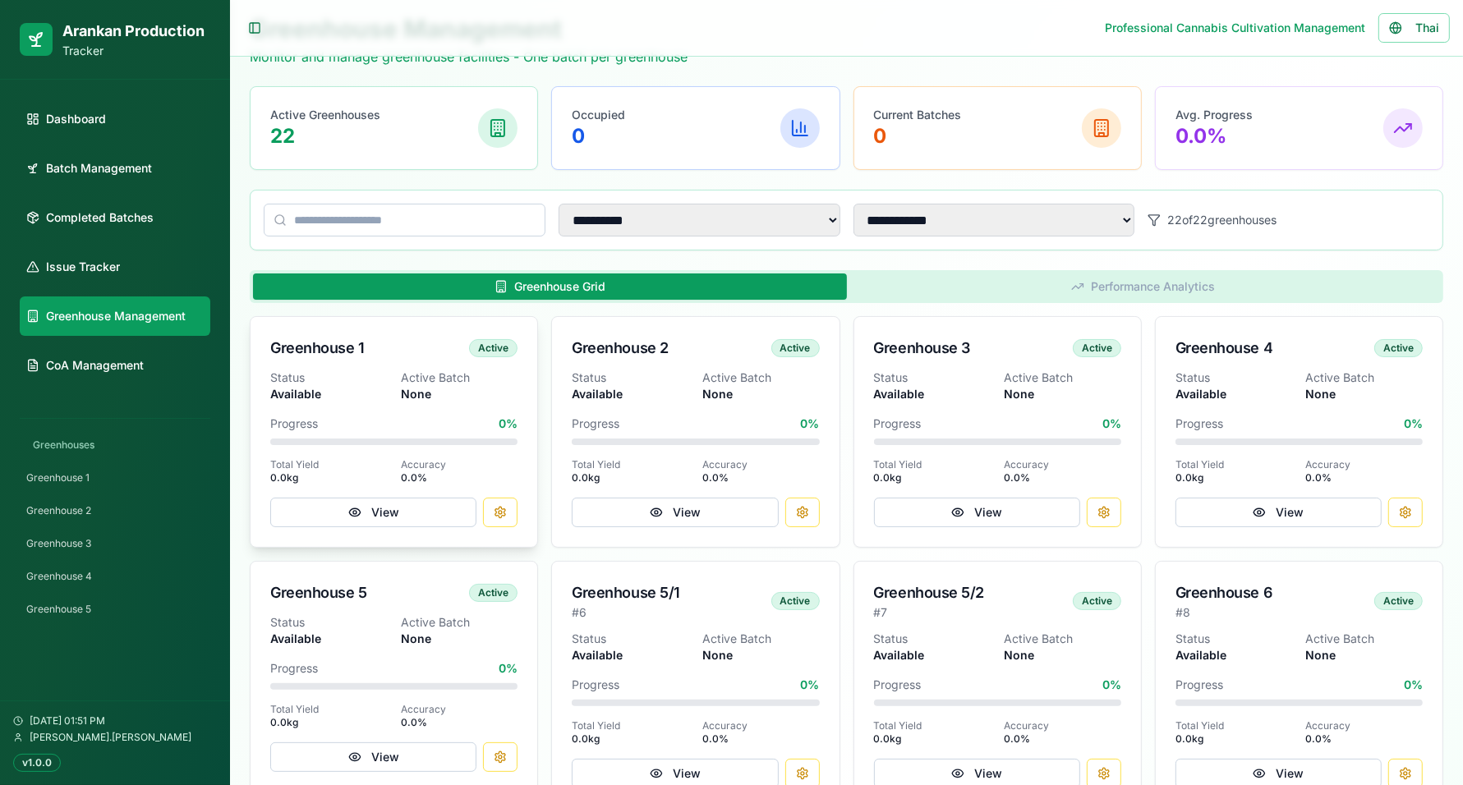
scroll to position [113, 0]
click at [1182, 30] on button "Thai" at bounding box center [1413, 28] width 71 height 30
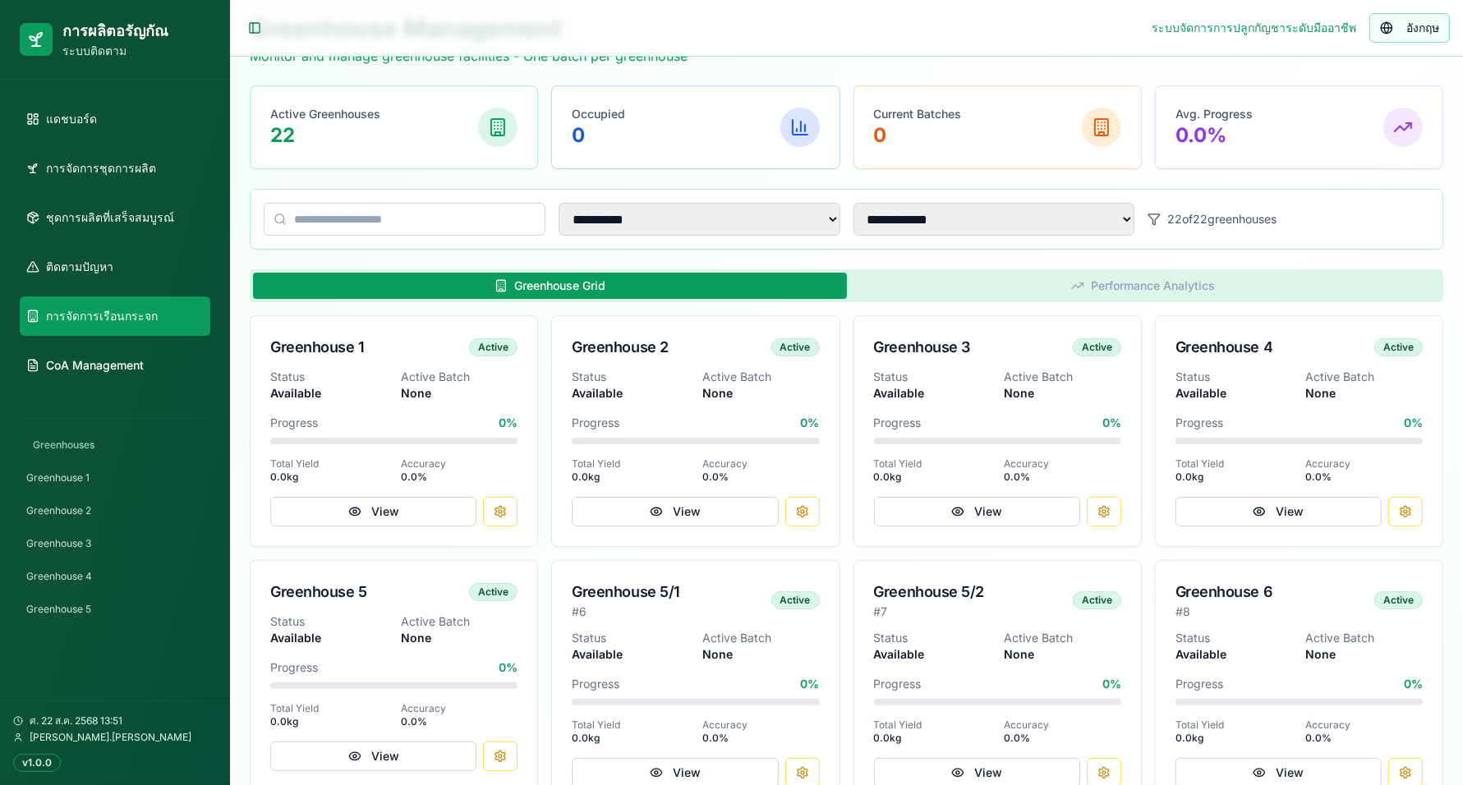
click at [1182, 30] on span "อังกฤษ" at bounding box center [1422, 28] width 33 height 16
click at [1182, 23] on button "Thai" at bounding box center [1413, 28] width 71 height 30
click at [1182, 23] on span "อังกฤษ" at bounding box center [1422, 28] width 33 height 16
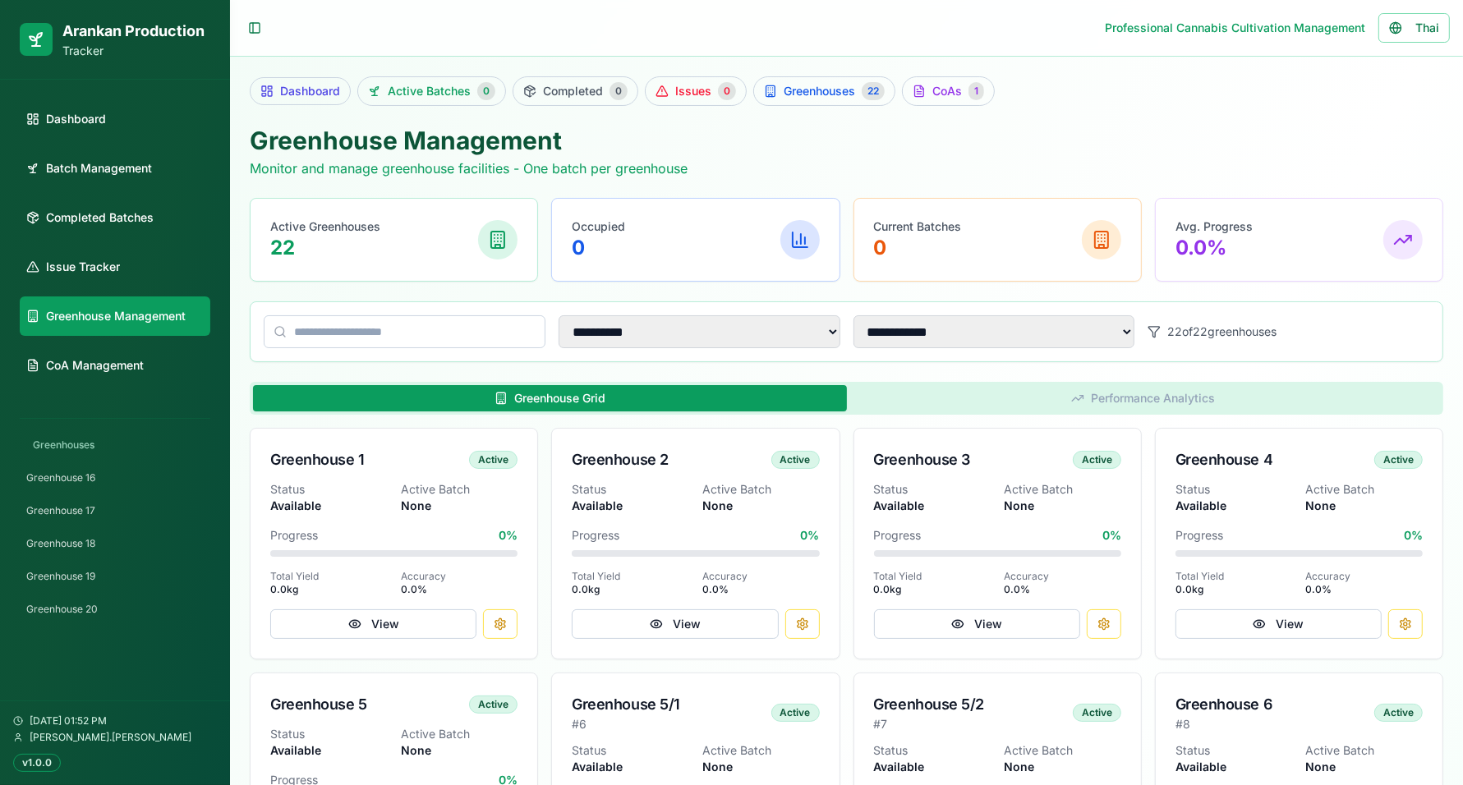
scroll to position [0, 0]
